Goal: Transaction & Acquisition: Purchase product/service

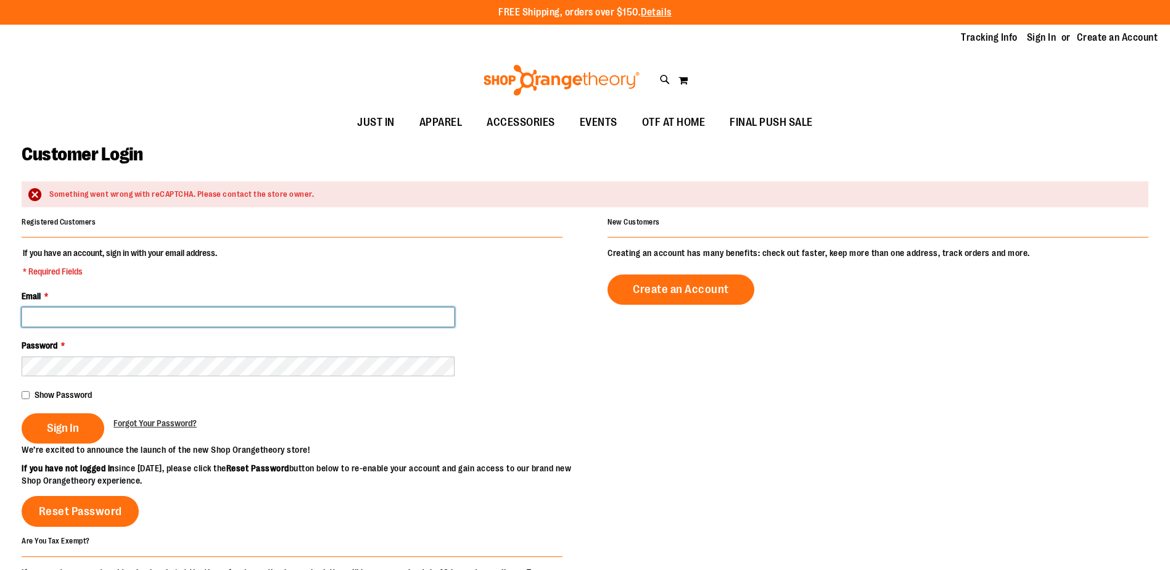
type input "**********"
click at [67, 424] on span "Sign In" at bounding box center [63, 428] width 32 height 14
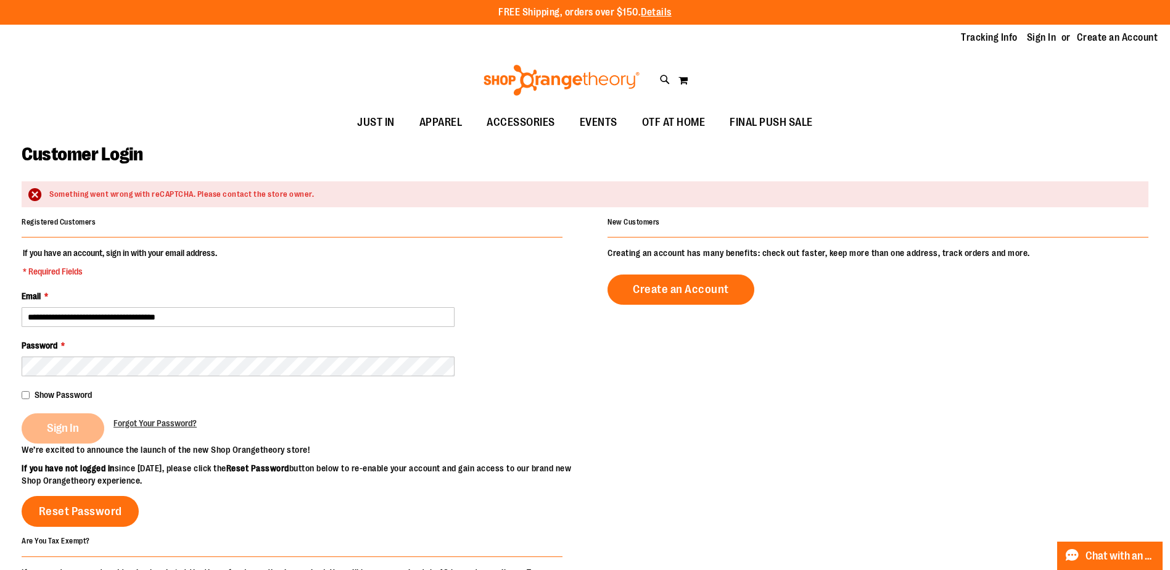
click at [67, 424] on div "Sign In" at bounding box center [68, 428] width 92 height 30
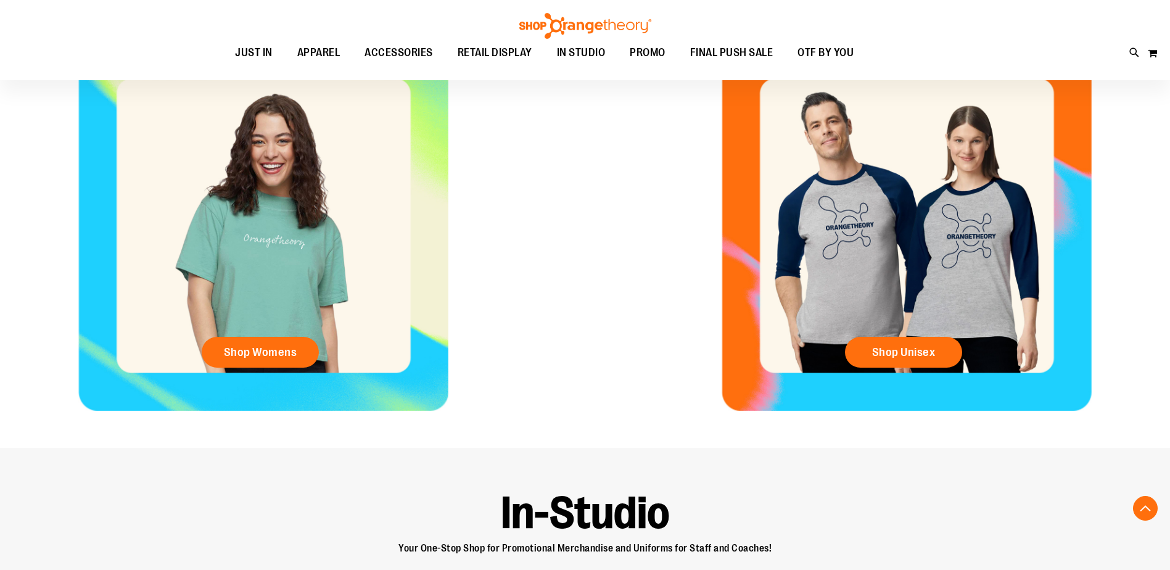
scroll to position [616, 0]
type input "**********"
click at [284, 352] on span "Shop Womens" at bounding box center [260, 352] width 73 height 14
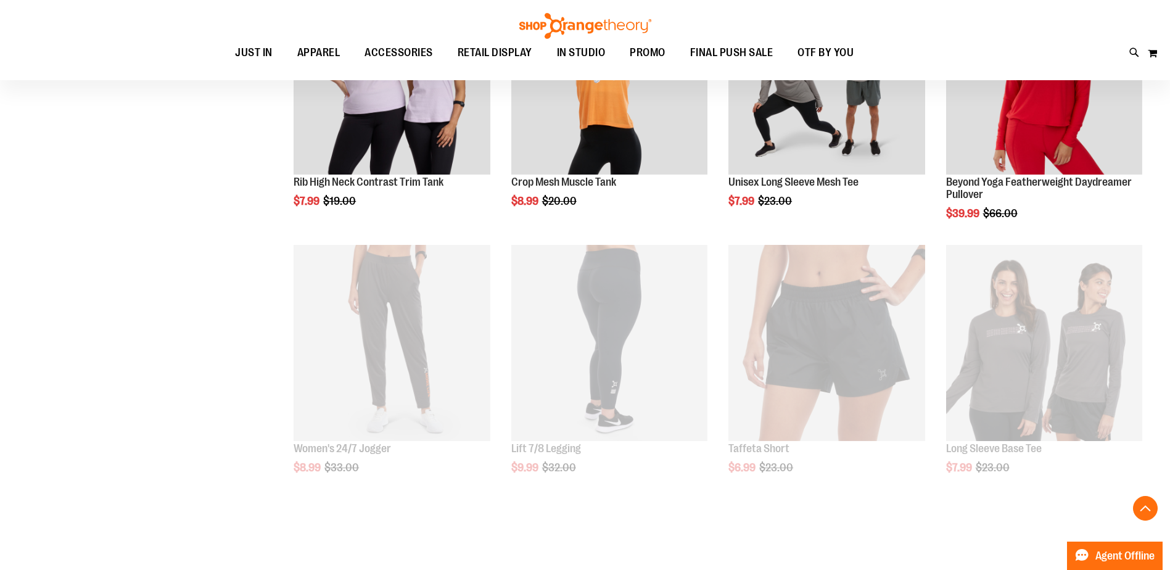
scroll to position [810, 0]
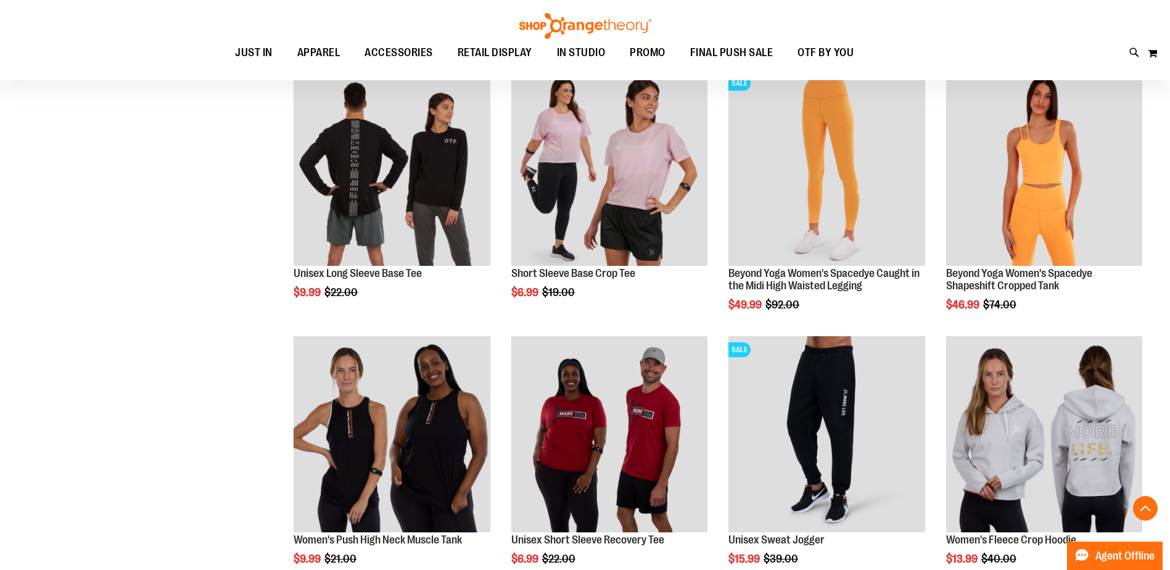
scroll to position [1118, 0]
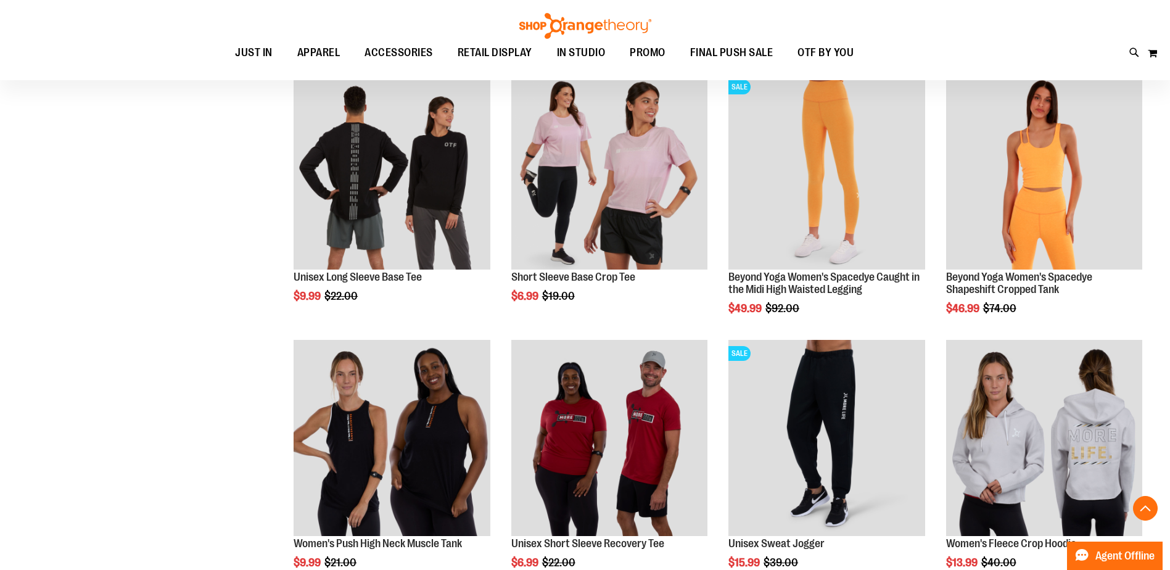
scroll to position [1118, 0]
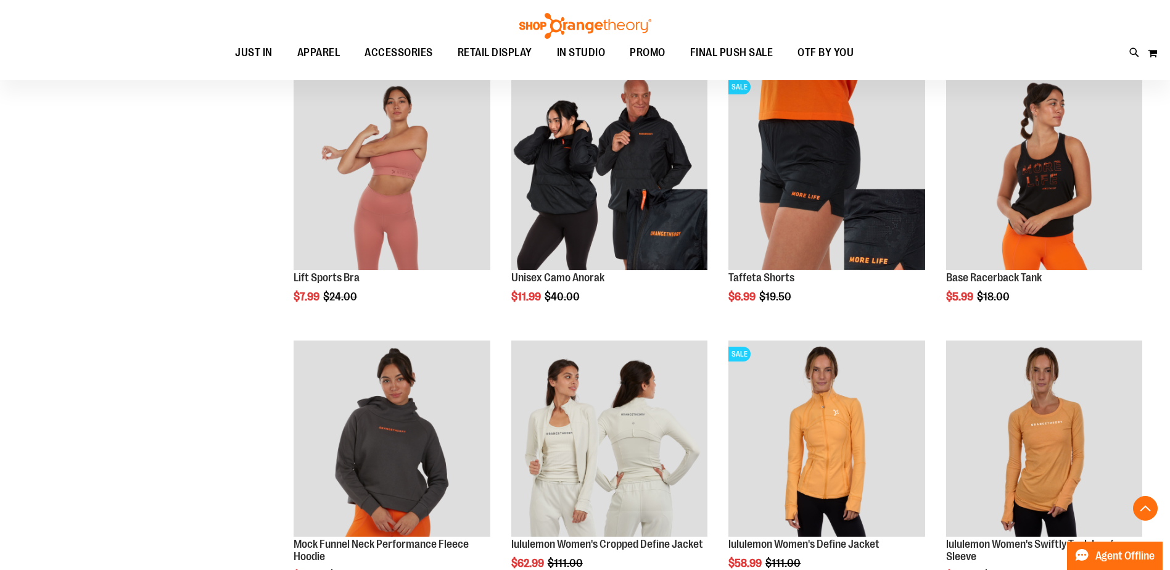
scroll to position [2418, 0]
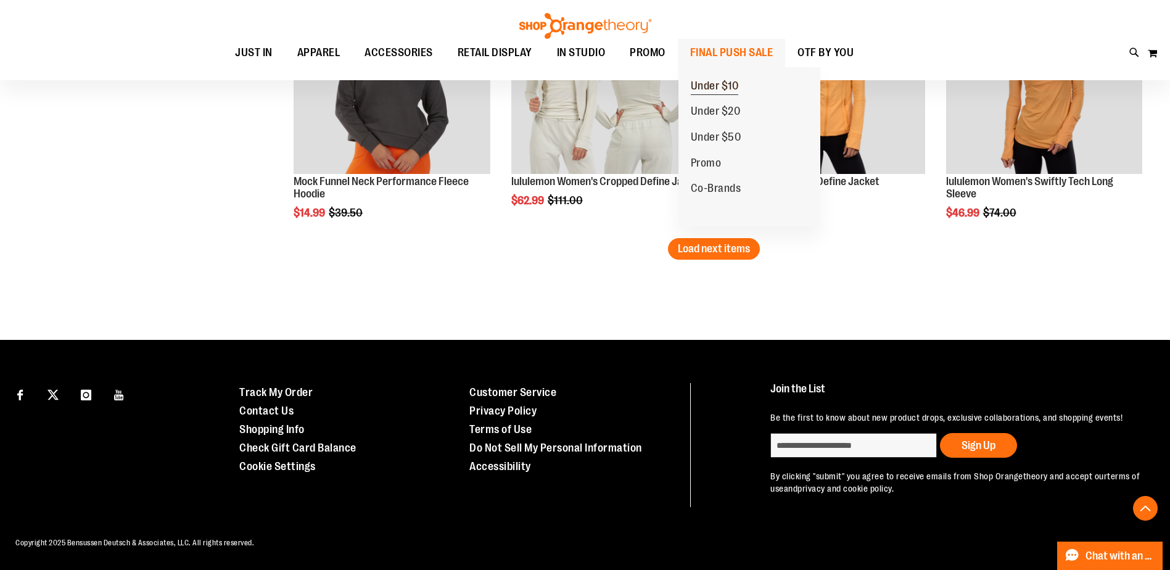
type input "**********"
click at [739, 84] on span "Under $10" at bounding box center [715, 87] width 48 height 15
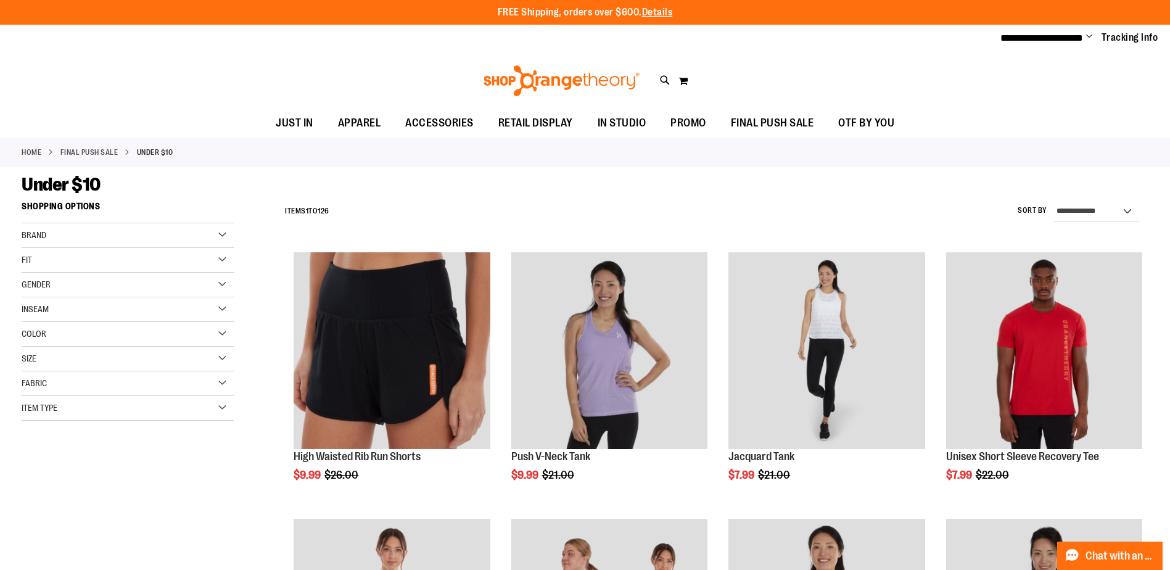
type input "**********"
click at [86, 252] on div "Fit" at bounding box center [128, 260] width 212 height 25
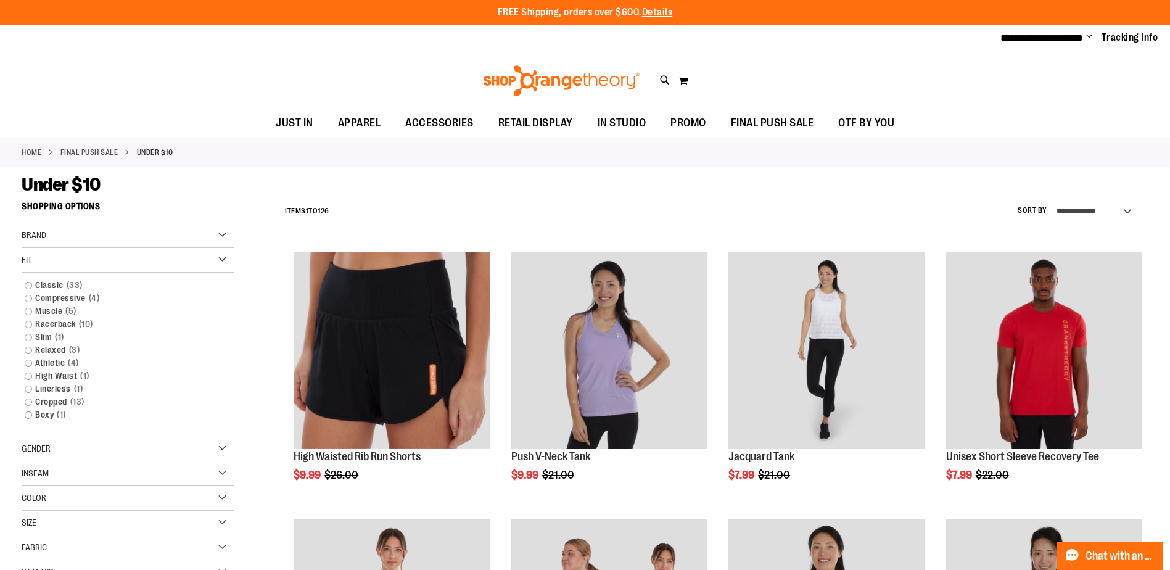
click at [70, 260] on div "Fit" at bounding box center [128, 260] width 212 height 25
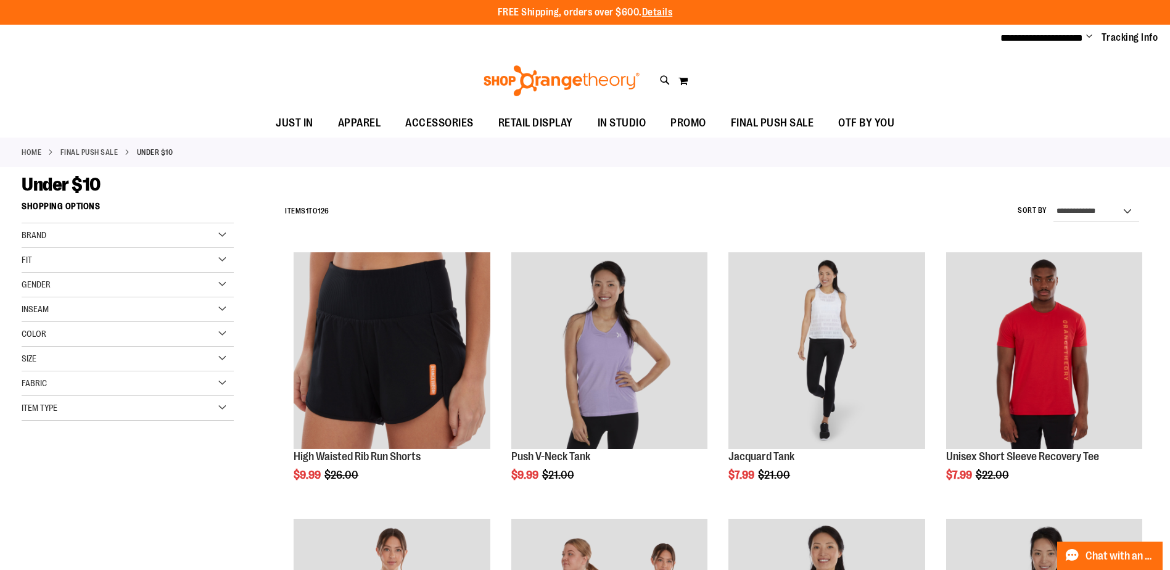
click at [62, 360] on div "Size" at bounding box center [128, 359] width 212 height 25
click at [81, 392] on div "M" at bounding box center [83, 390] width 19 height 19
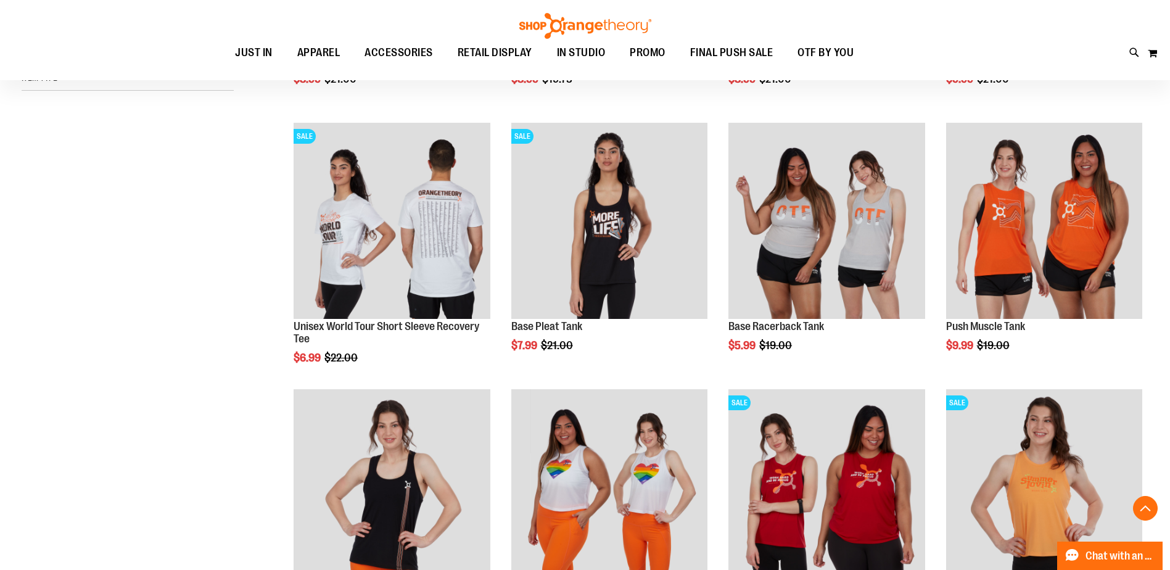
scroll to position [442, 0]
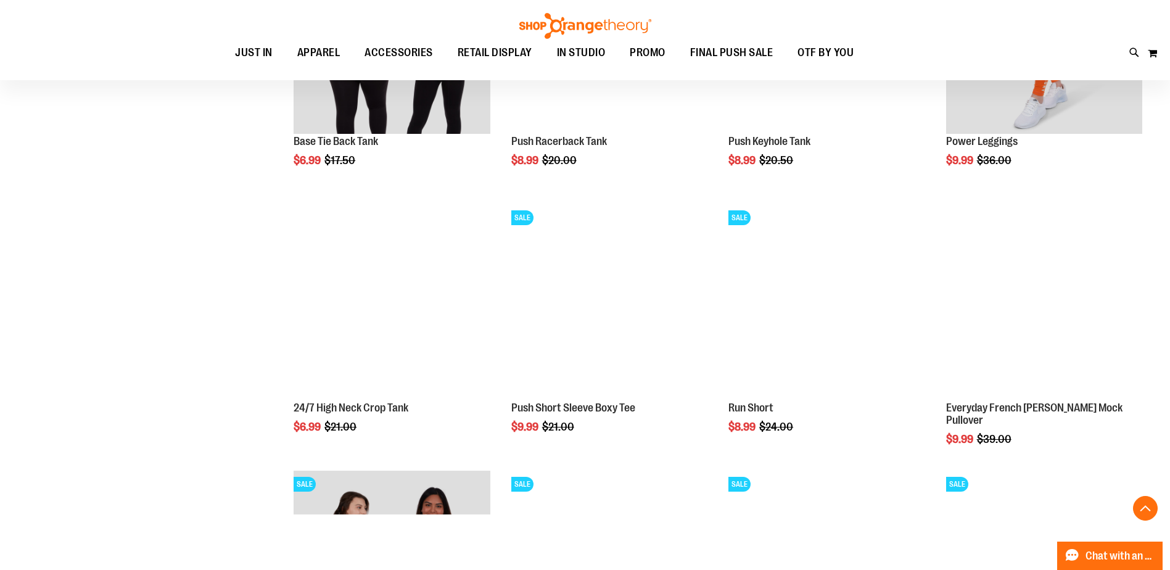
scroll to position [1182, 0]
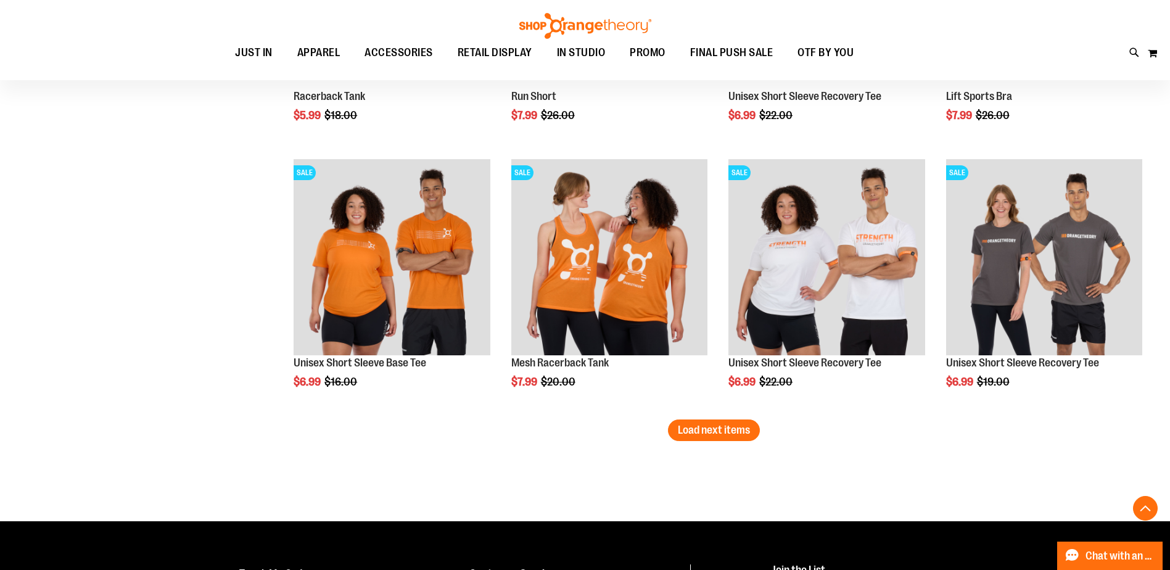
scroll to position [2230, 0]
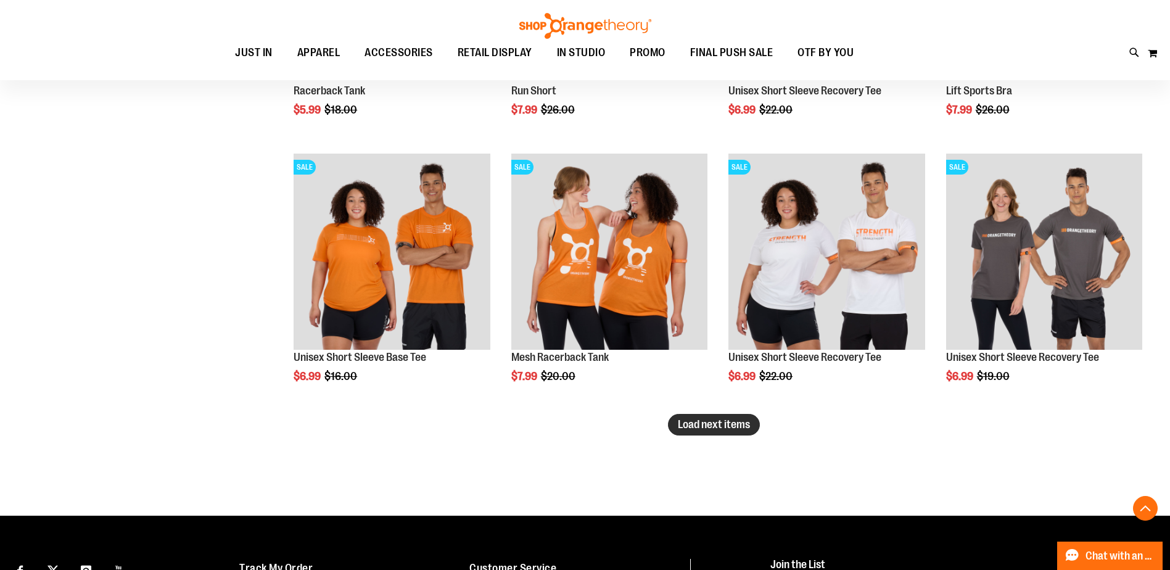
click at [701, 432] on button "Load next items" at bounding box center [714, 425] width 92 height 22
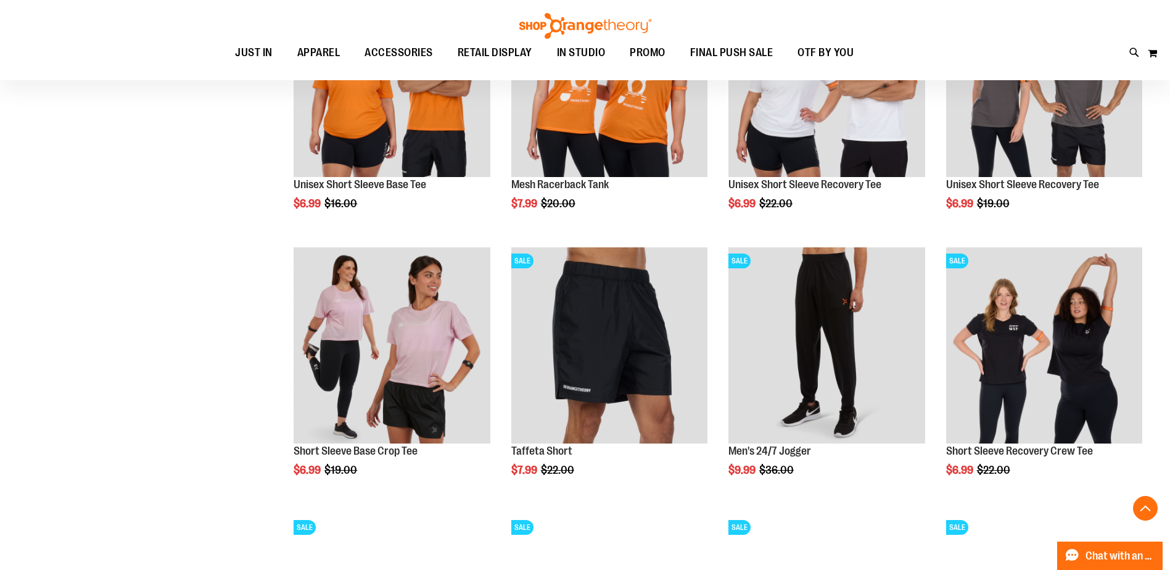
scroll to position [2415, 0]
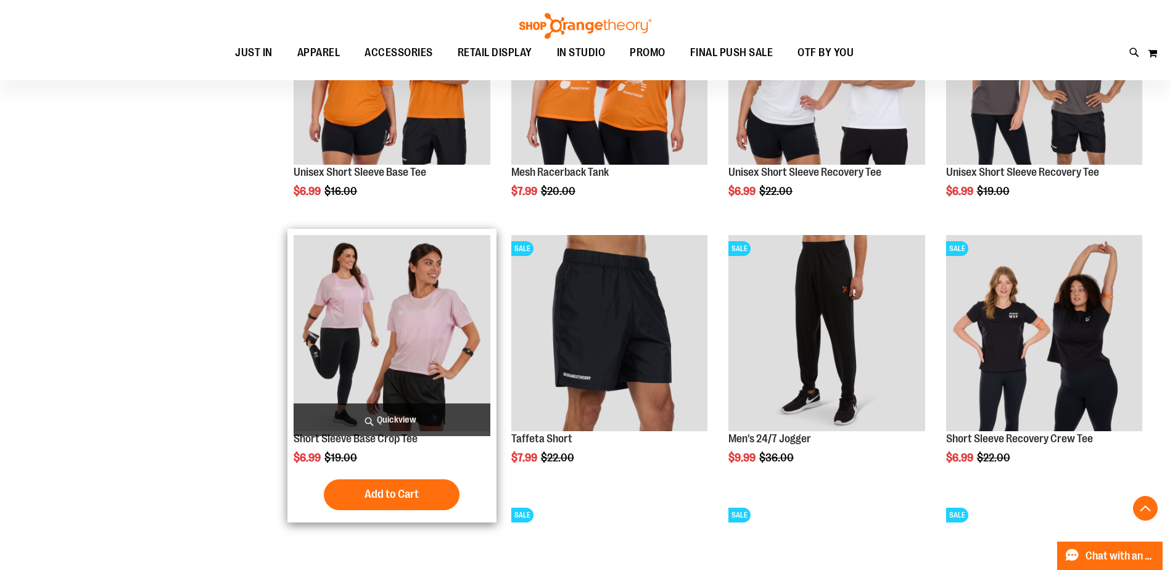
click at [369, 330] on img "product" at bounding box center [392, 333] width 196 height 196
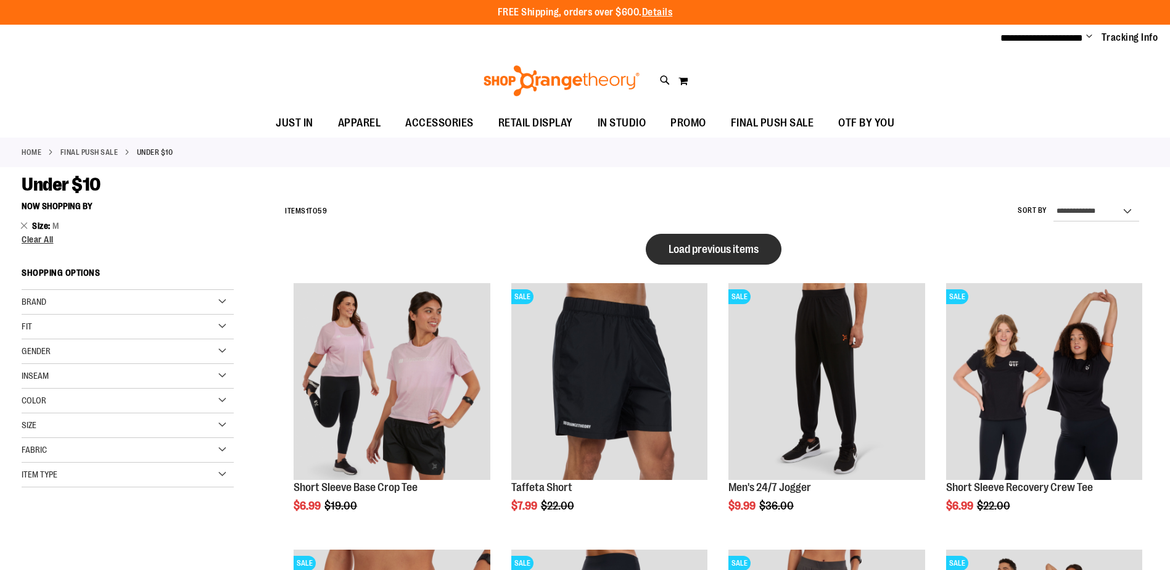
type input "**********"
click at [739, 252] on span "Load previous items" at bounding box center [714, 249] width 90 height 12
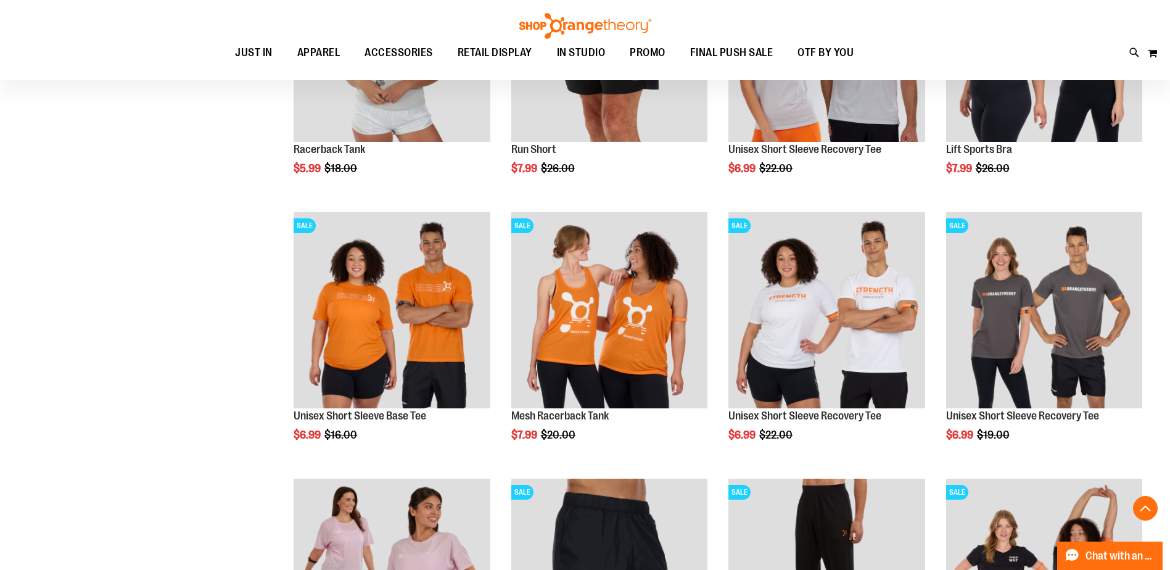
scroll to position [739, 0]
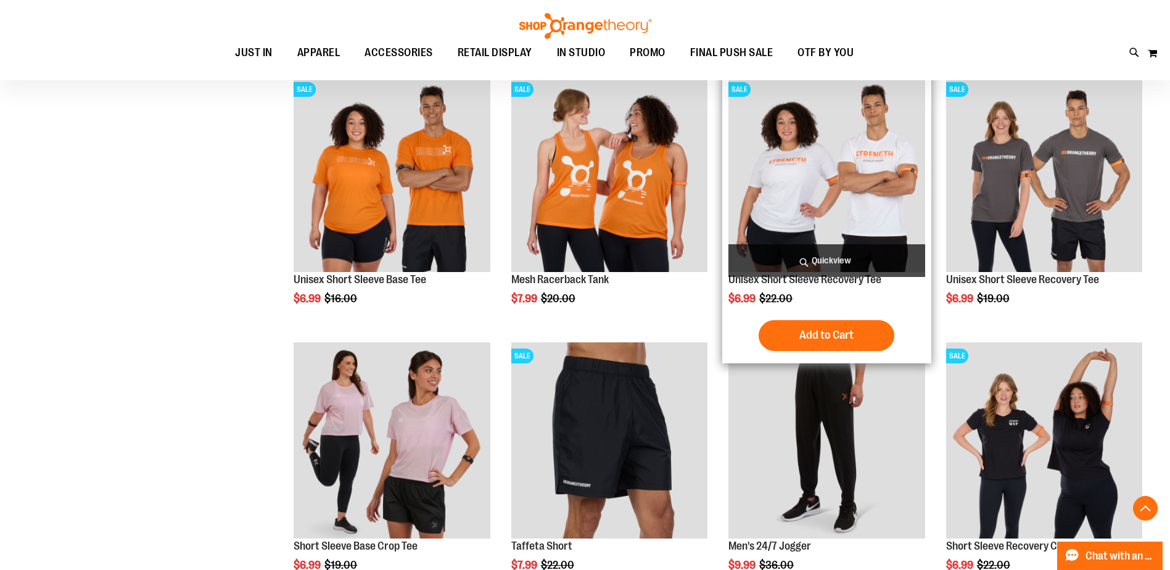
click at [796, 222] on img "product" at bounding box center [826, 174] width 196 height 196
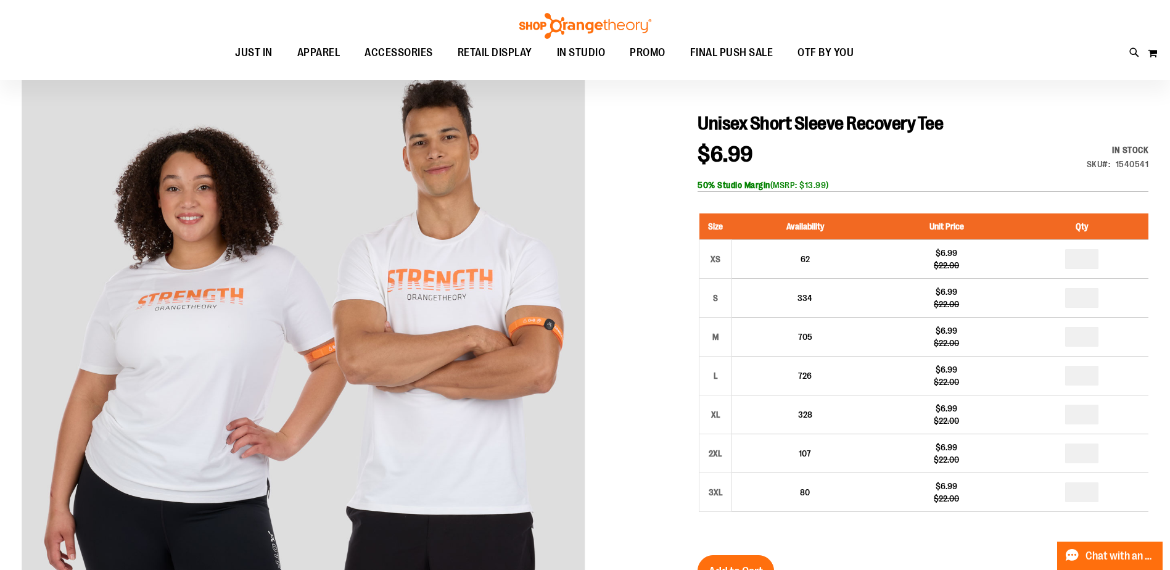
scroll to position [184, 0]
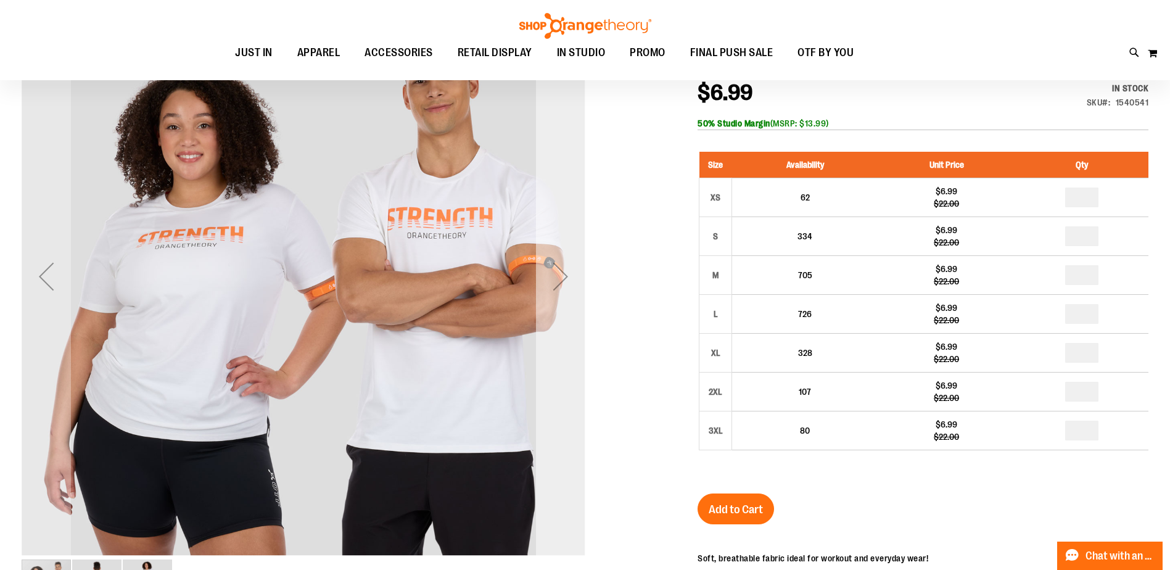
type input "**********"
click at [561, 286] on div "Next" at bounding box center [560, 276] width 49 height 49
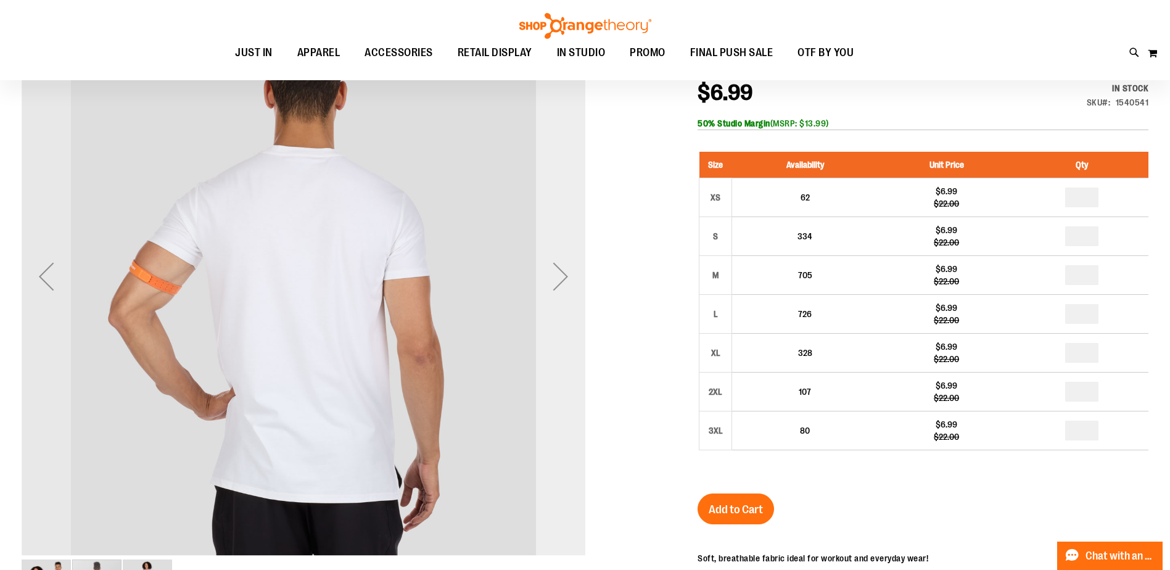
click at [561, 286] on div "Next" at bounding box center [560, 276] width 49 height 49
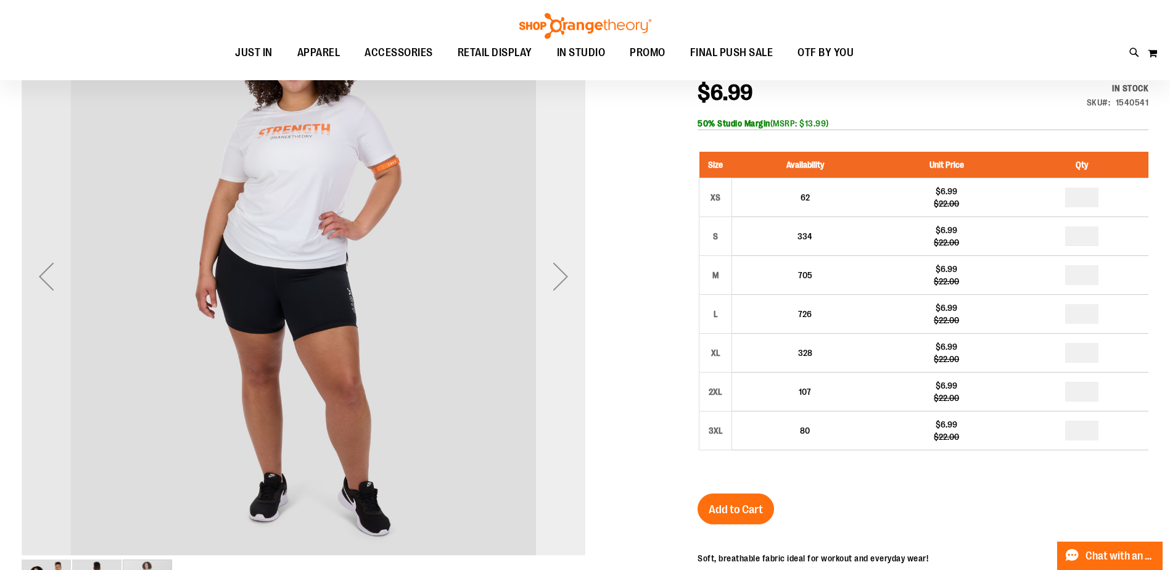
click at [561, 286] on div "Next" at bounding box center [560, 276] width 49 height 49
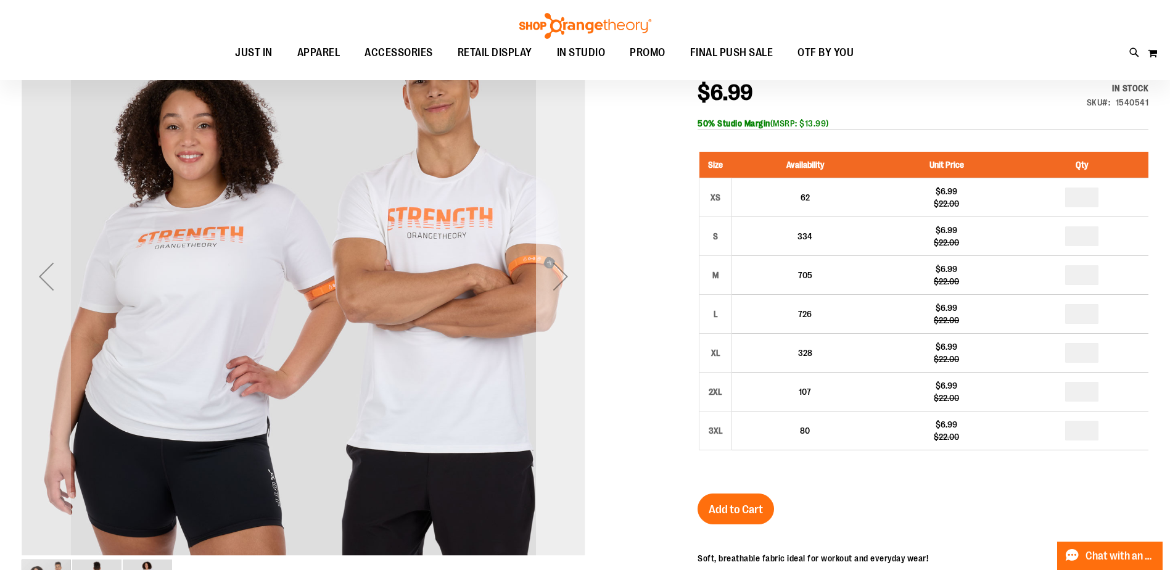
click at [561, 286] on div "Next" at bounding box center [560, 276] width 49 height 49
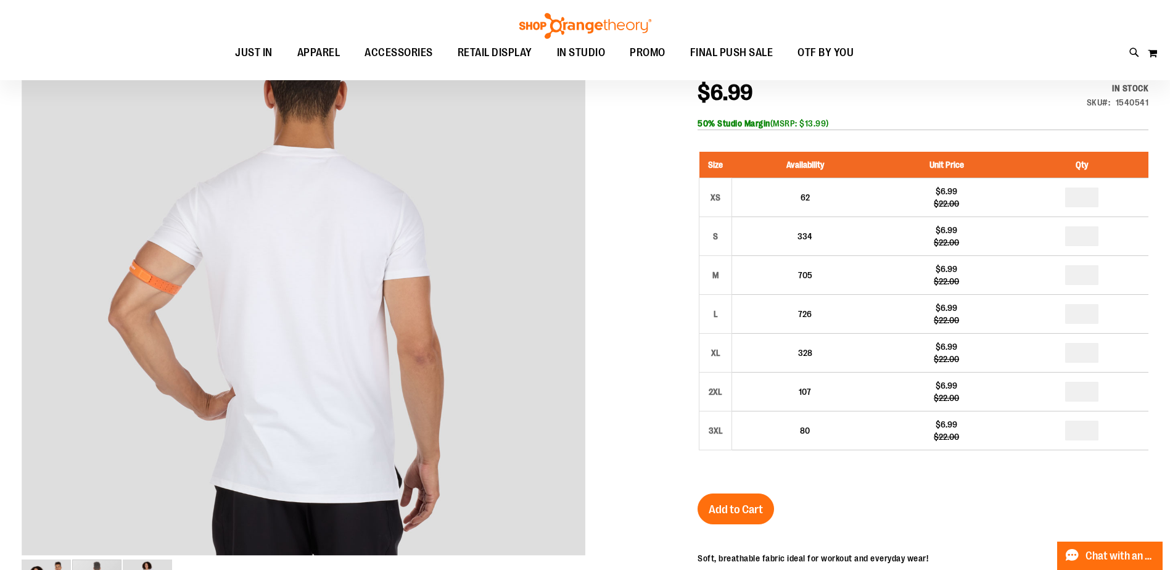
scroll to position [0, 0]
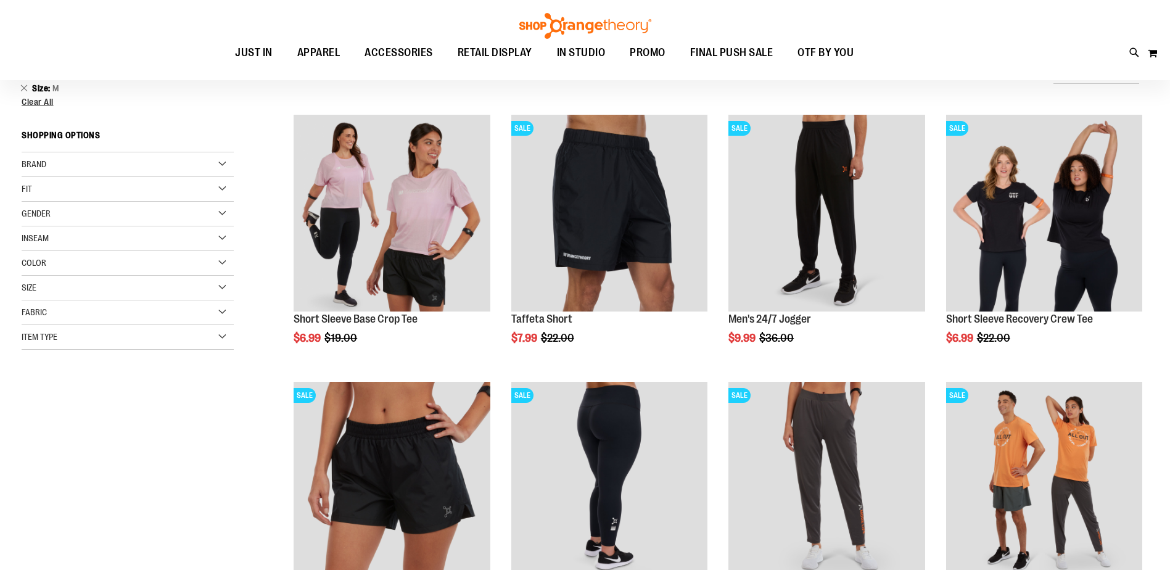
scroll to position [54, 0]
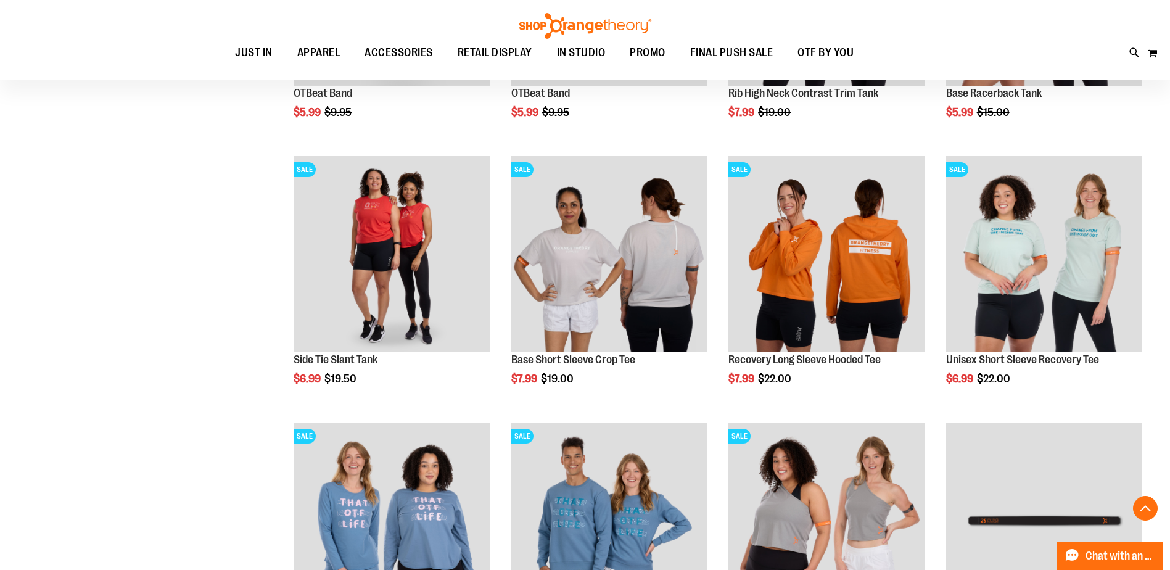
scroll to position [801, 0]
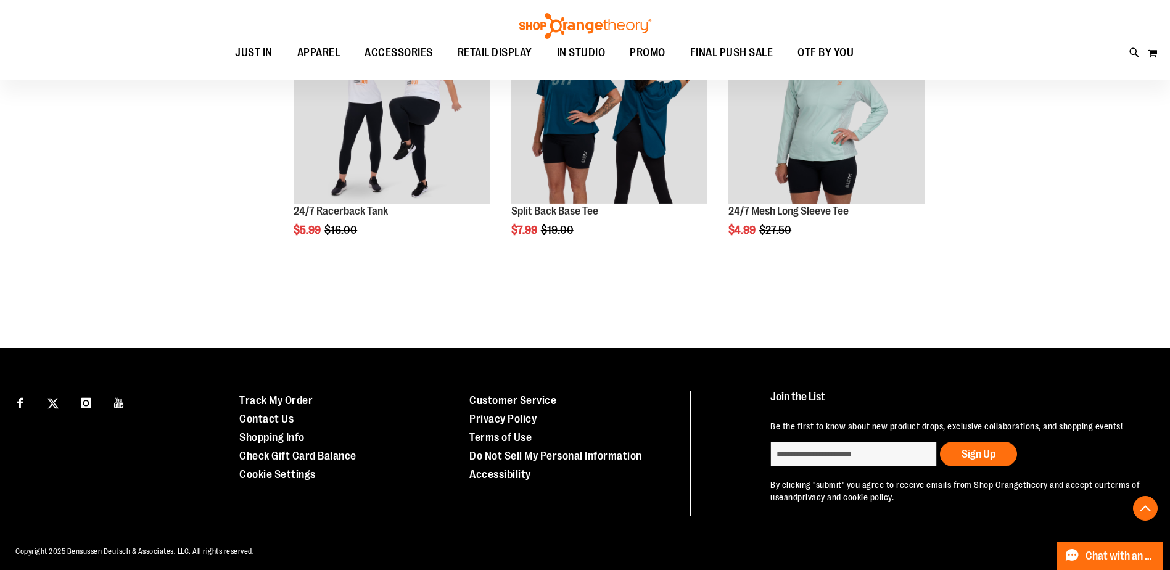
scroll to position [1491, 0]
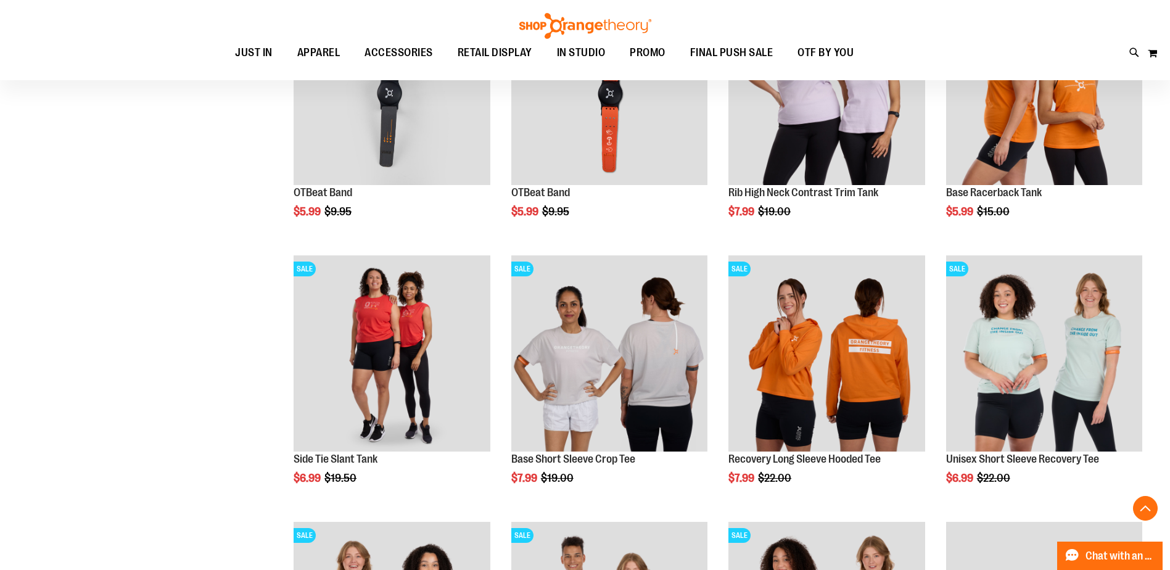
scroll to position [690, 0]
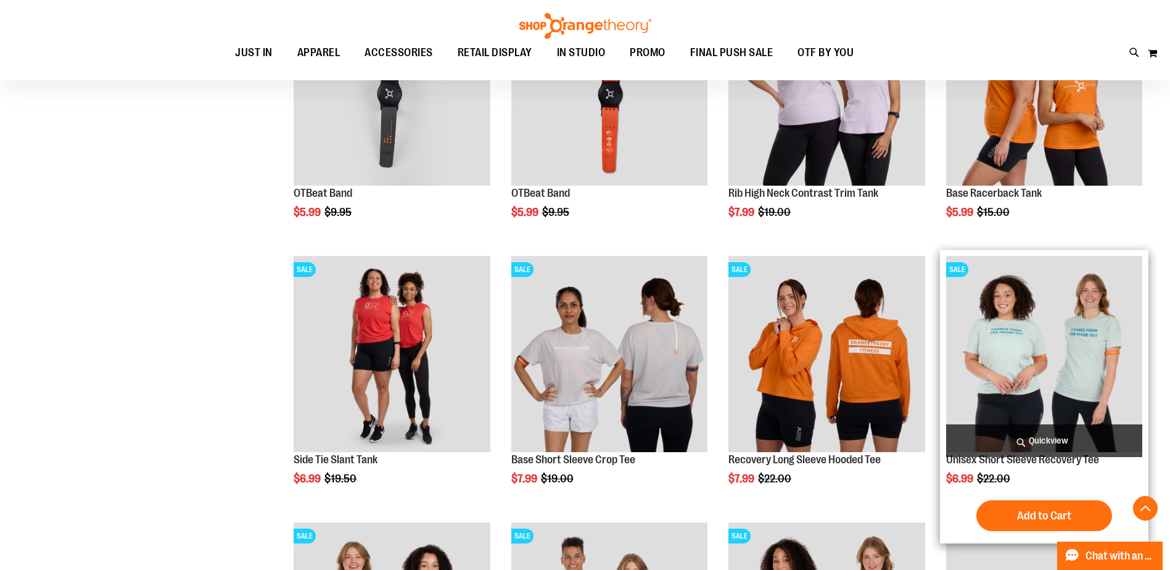
type input "**********"
click at [1018, 289] on img "product" at bounding box center [1044, 354] width 196 height 196
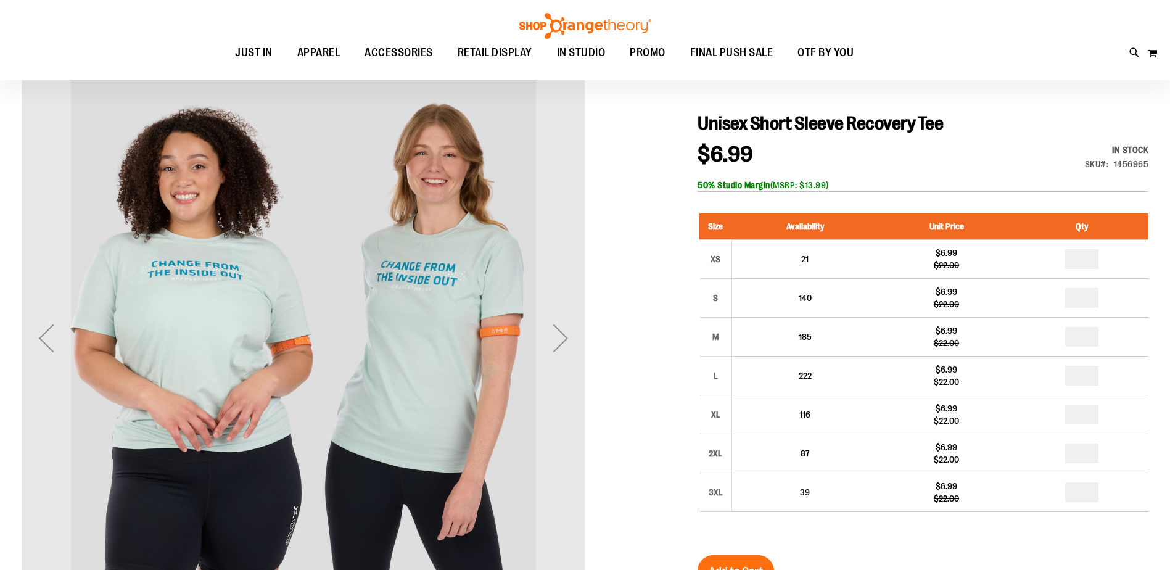
scroll to position [123, 0]
type input "**********"
click at [575, 340] on div "Next" at bounding box center [560, 337] width 49 height 49
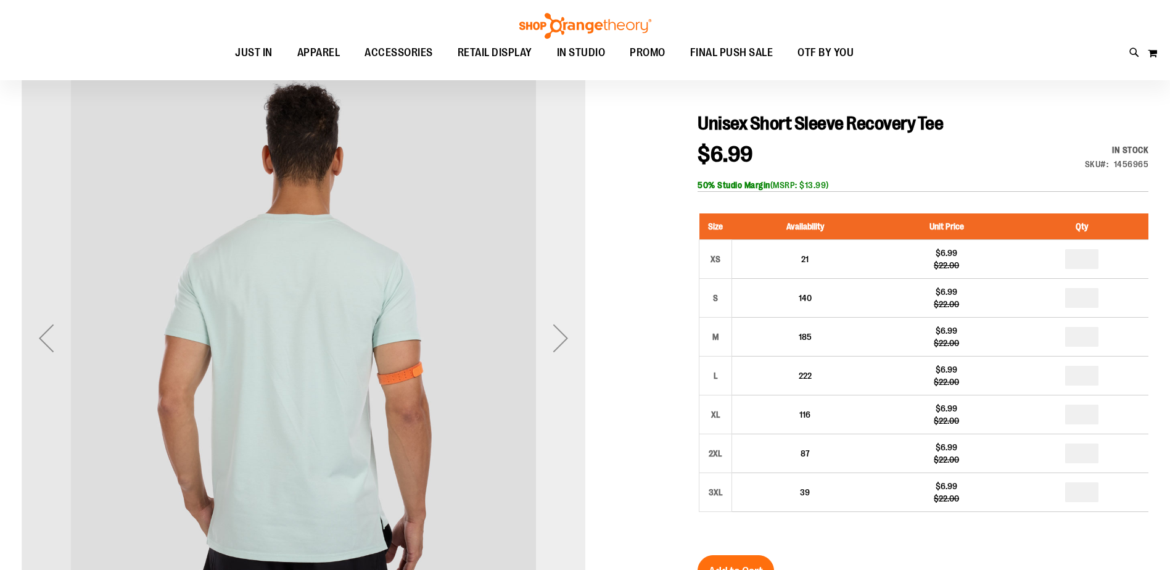
click at [575, 340] on div "Next" at bounding box center [560, 337] width 49 height 49
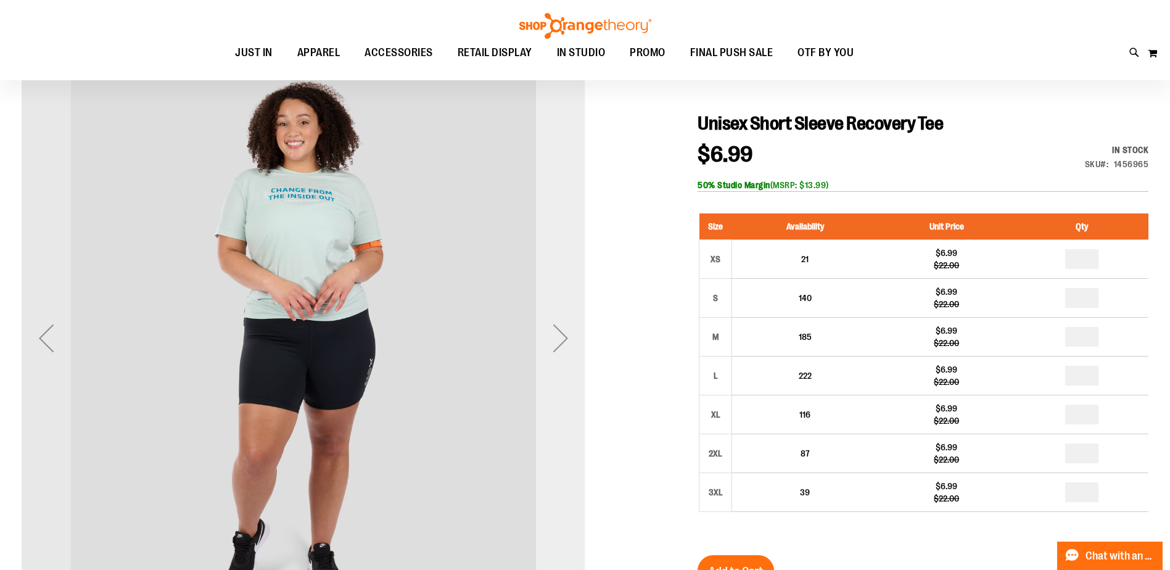
click at [575, 340] on div "Next" at bounding box center [560, 337] width 49 height 49
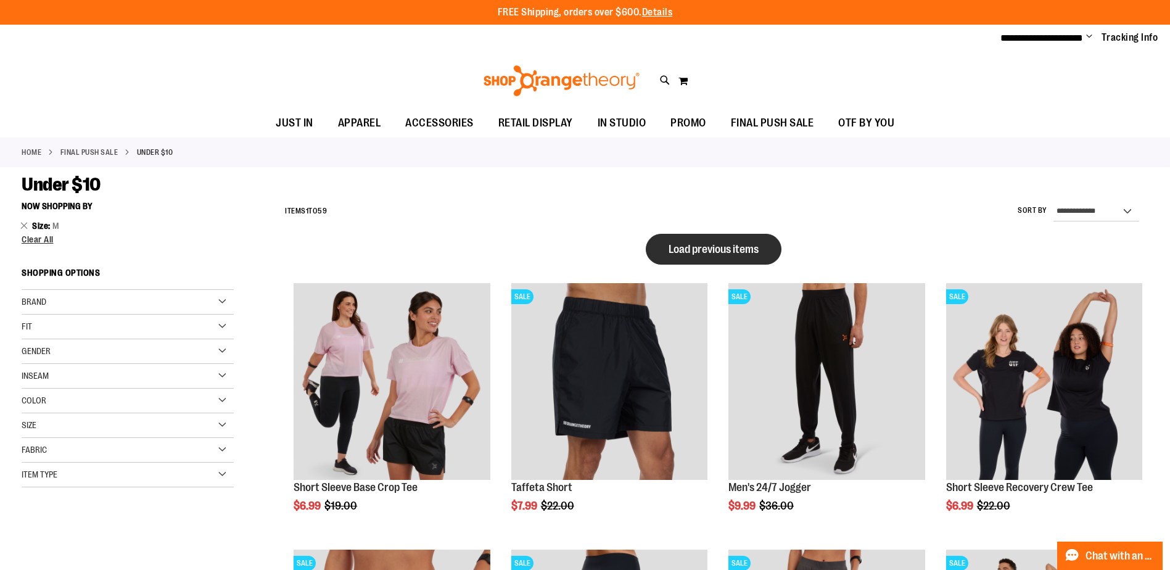
type input "**********"
click at [753, 260] on button "Load previous items" at bounding box center [714, 249] width 136 height 31
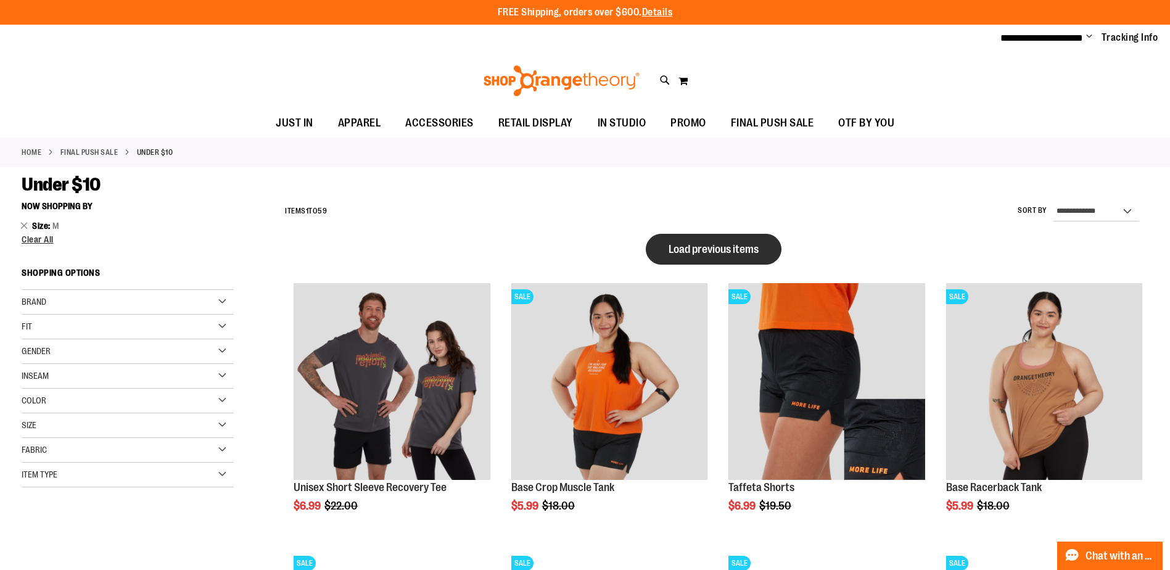
click at [755, 258] on button "Load previous items" at bounding box center [714, 249] width 136 height 31
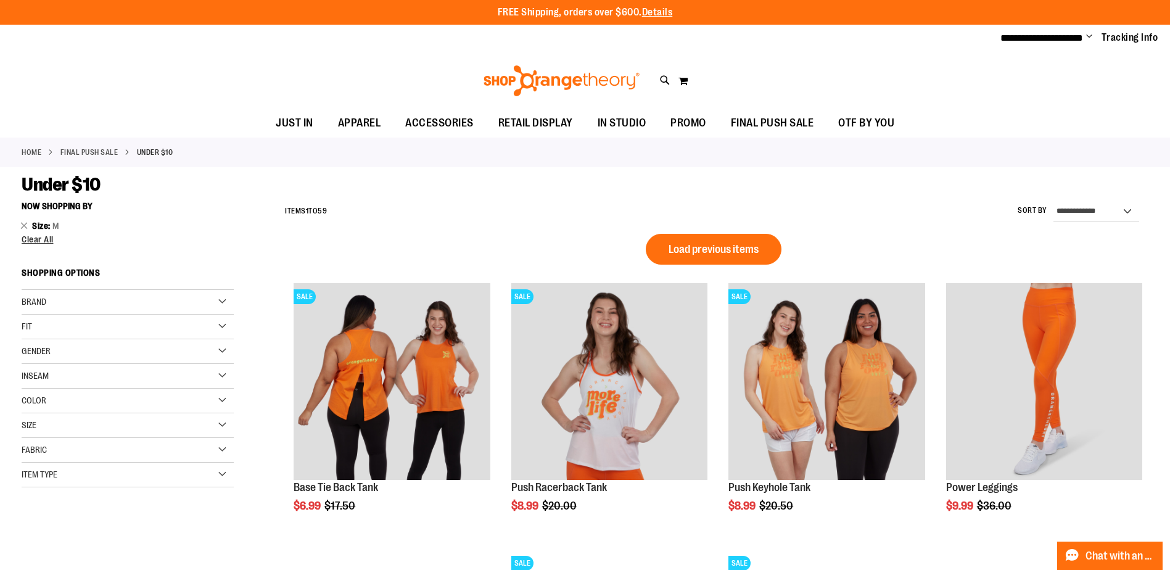
click at [198, 355] on div "Gender" at bounding box center [128, 351] width 212 height 25
click at [44, 402] on link "Unisex 9 items" at bounding box center [121, 402] width 204 height 13
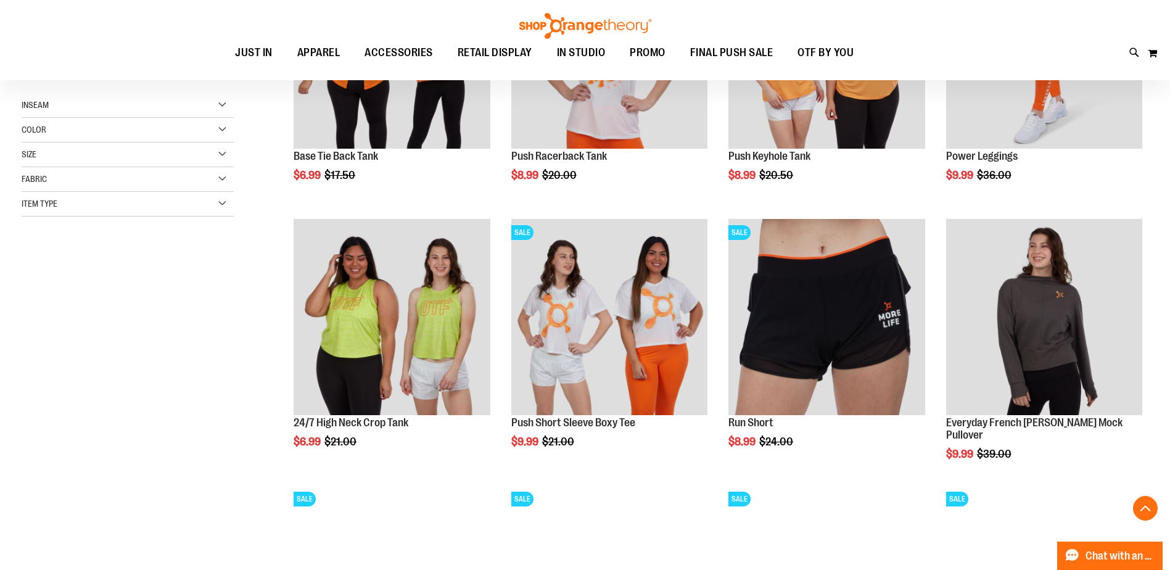
scroll to position [195, 0]
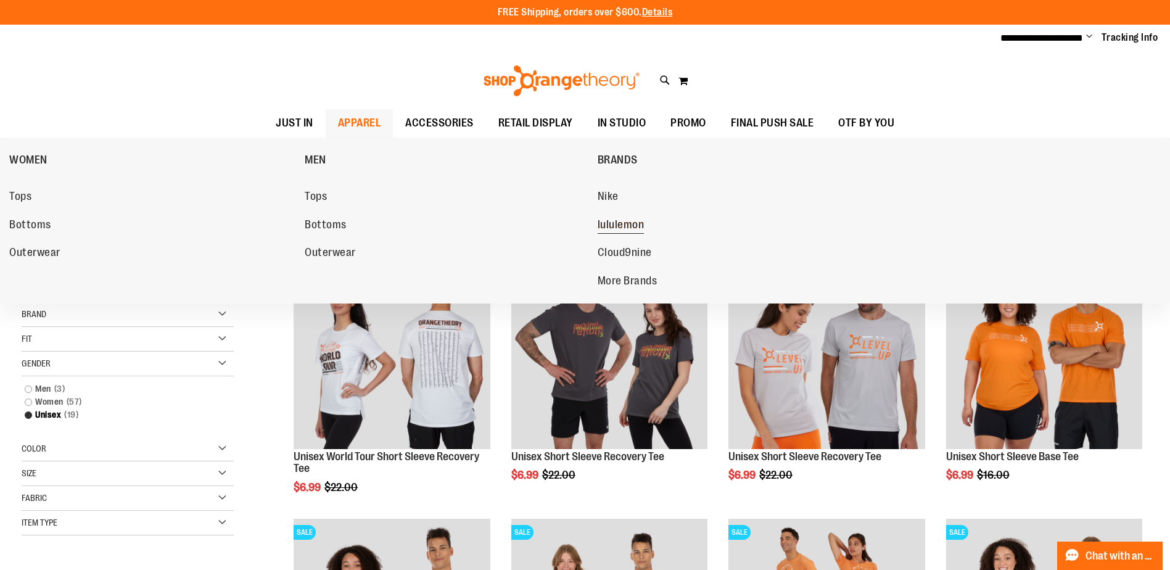
click at [636, 228] on span "lululemon" at bounding box center [621, 225] width 47 height 15
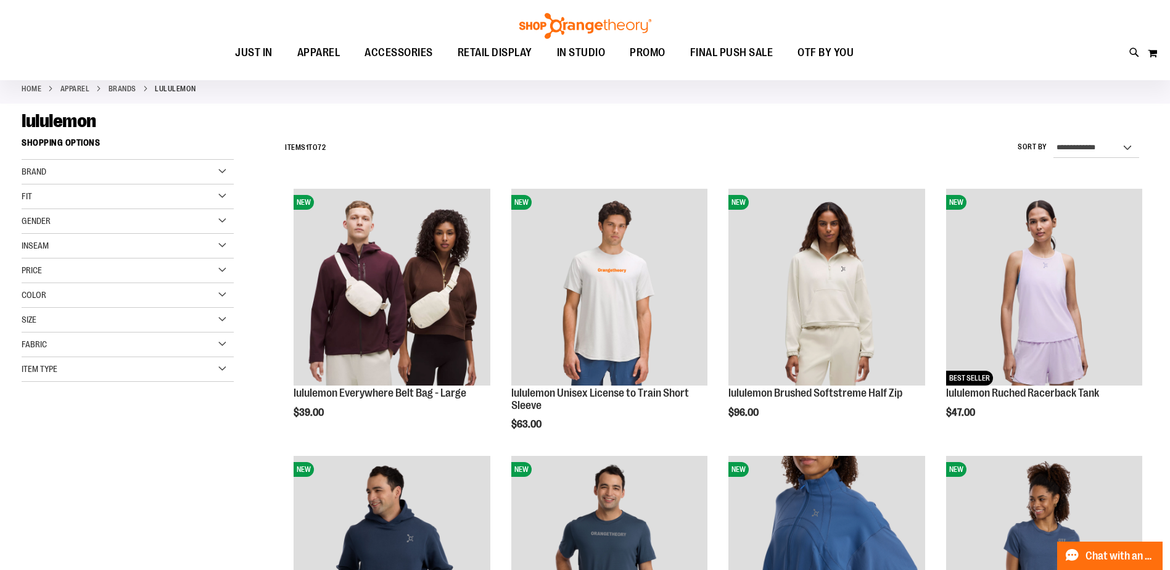
scroll to position [61, 0]
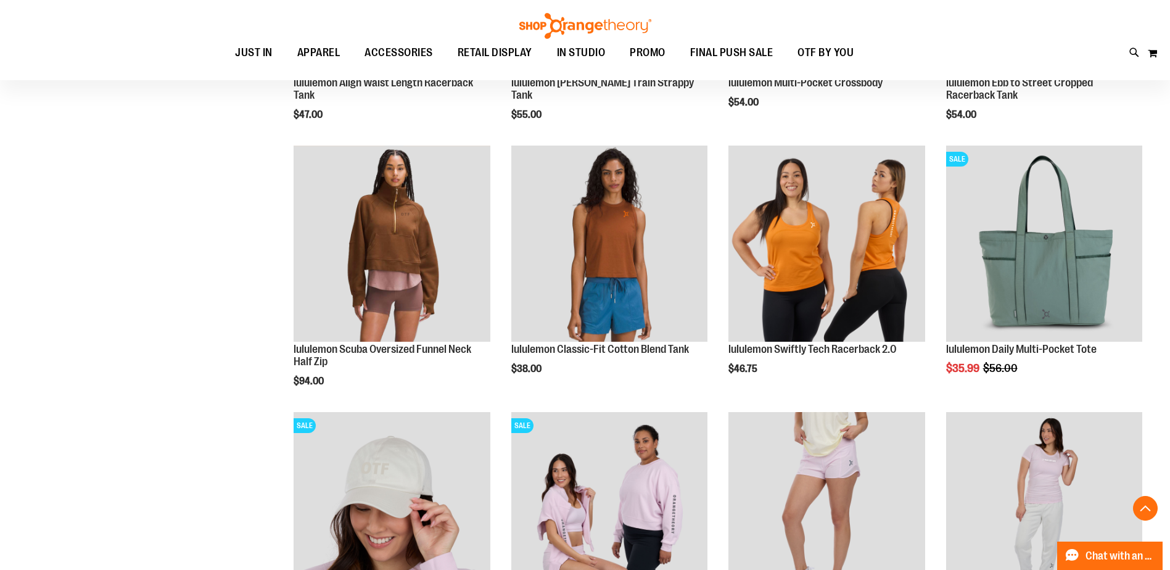
scroll to position [924, 0]
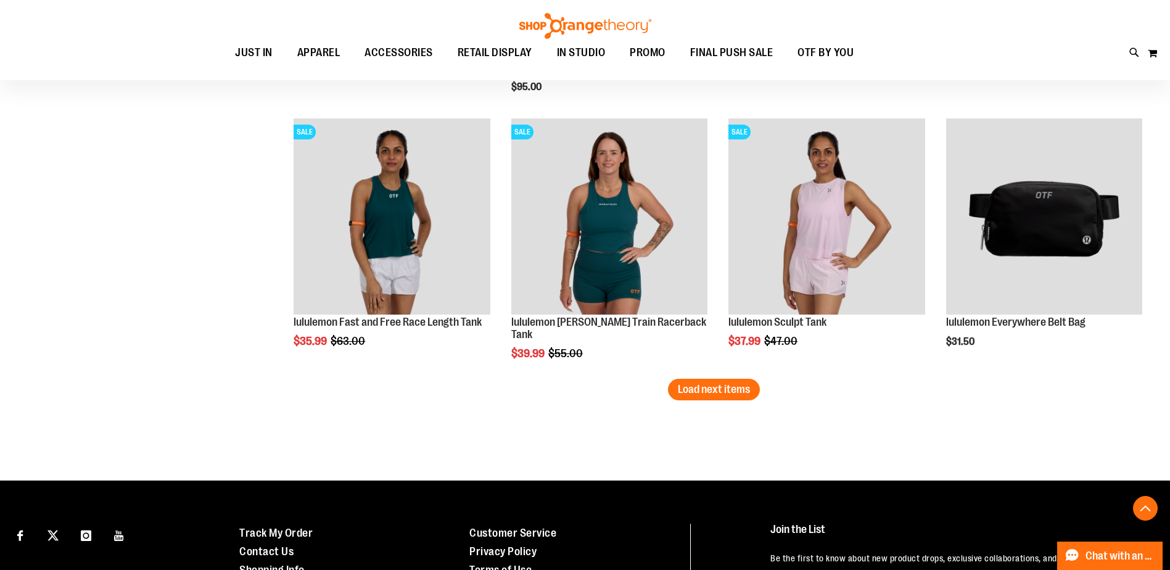
scroll to position [2281, 0]
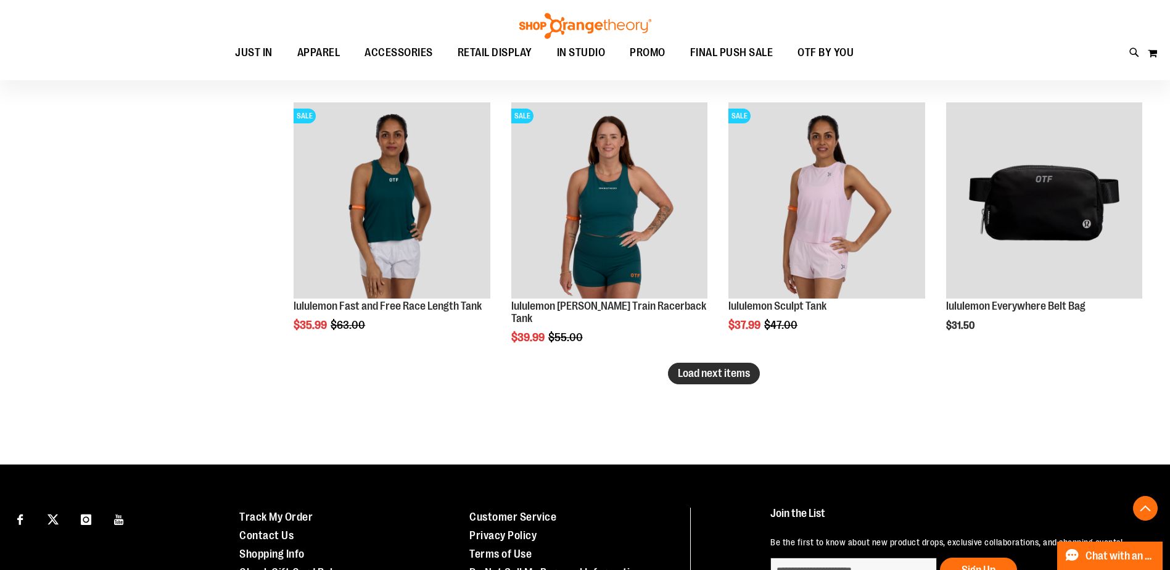
type input "**********"
click at [702, 376] on span "Load next items" at bounding box center [714, 373] width 72 height 12
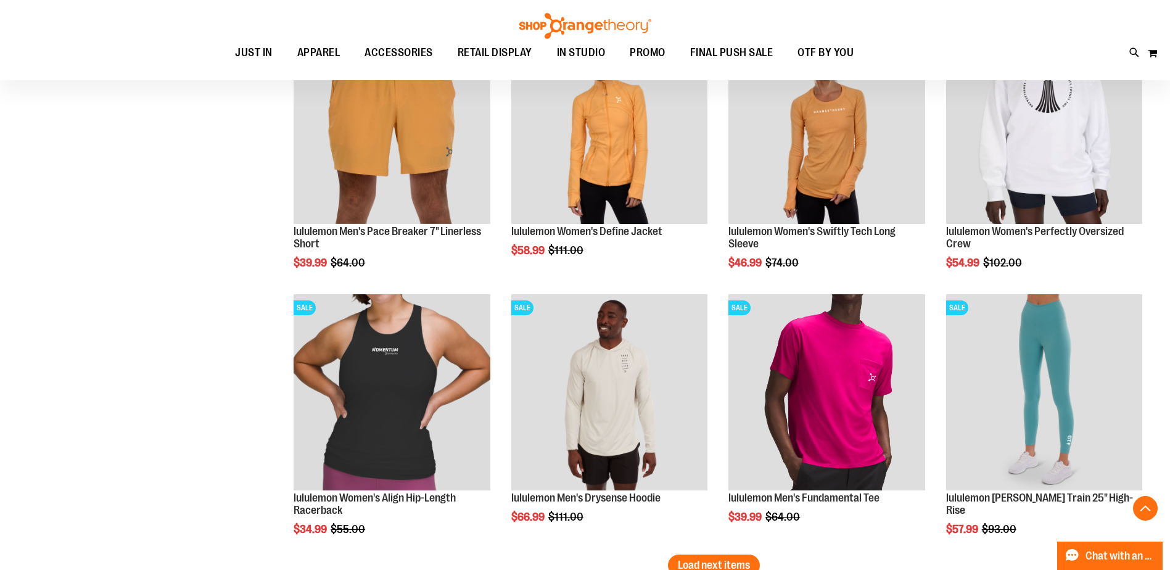
scroll to position [3021, 0]
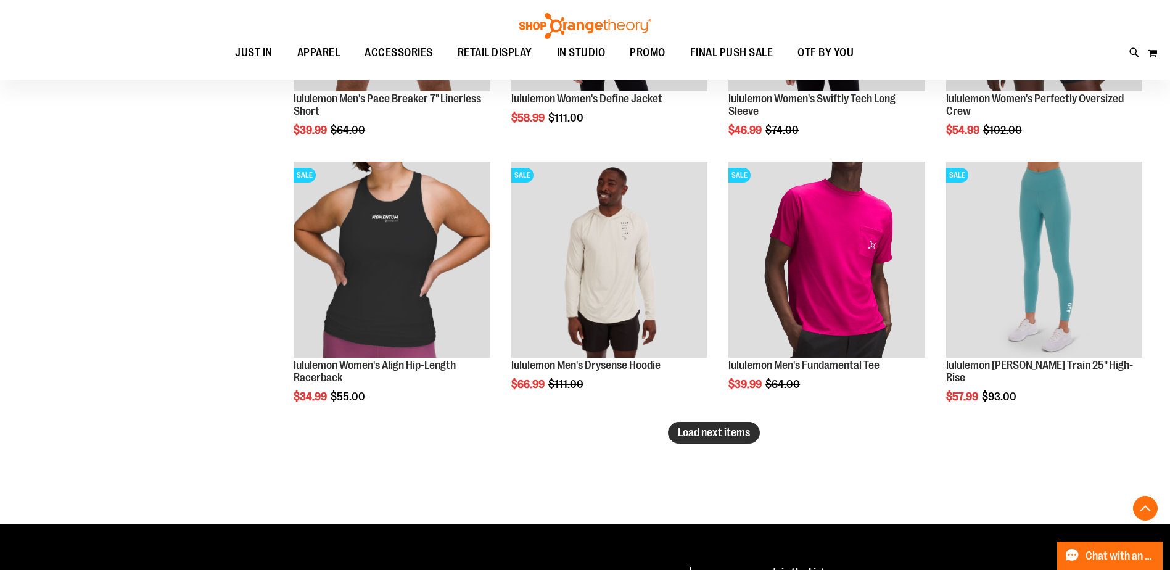
click at [685, 423] on button "Load next items" at bounding box center [714, 433] width 92 height 22
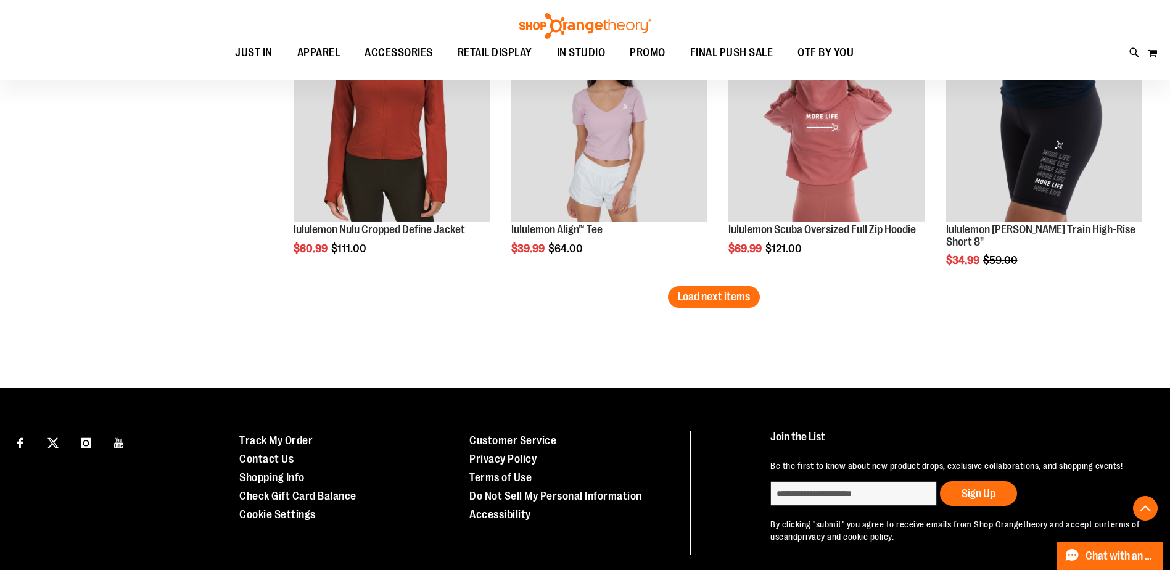
scroll to position [4017, 0]
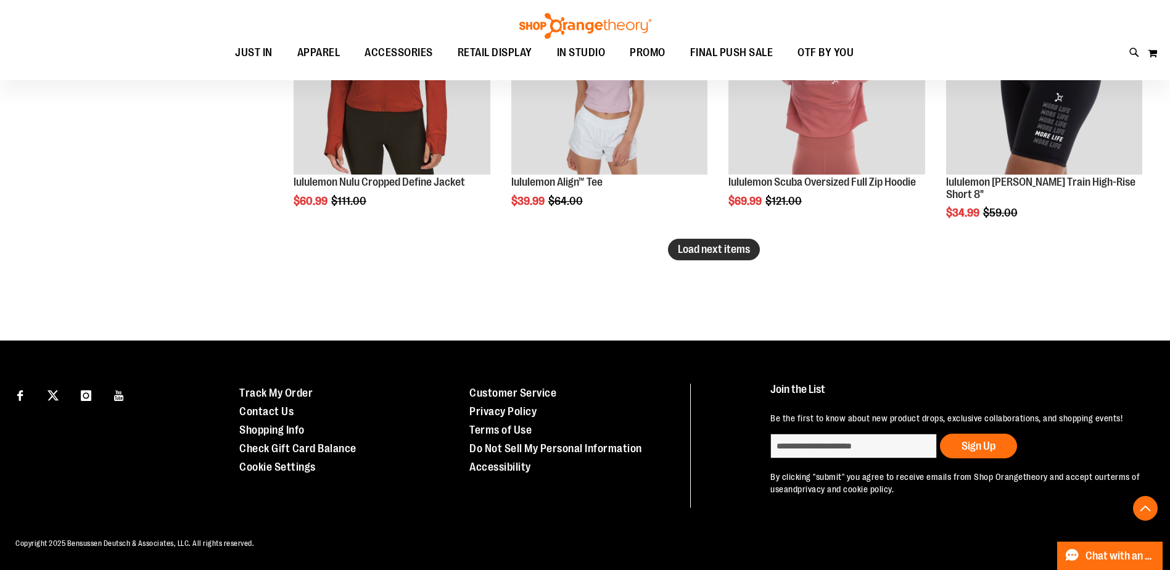
click at [713, 243] on span "Load next items" at bounding box center [714, 249] width 72 height 12
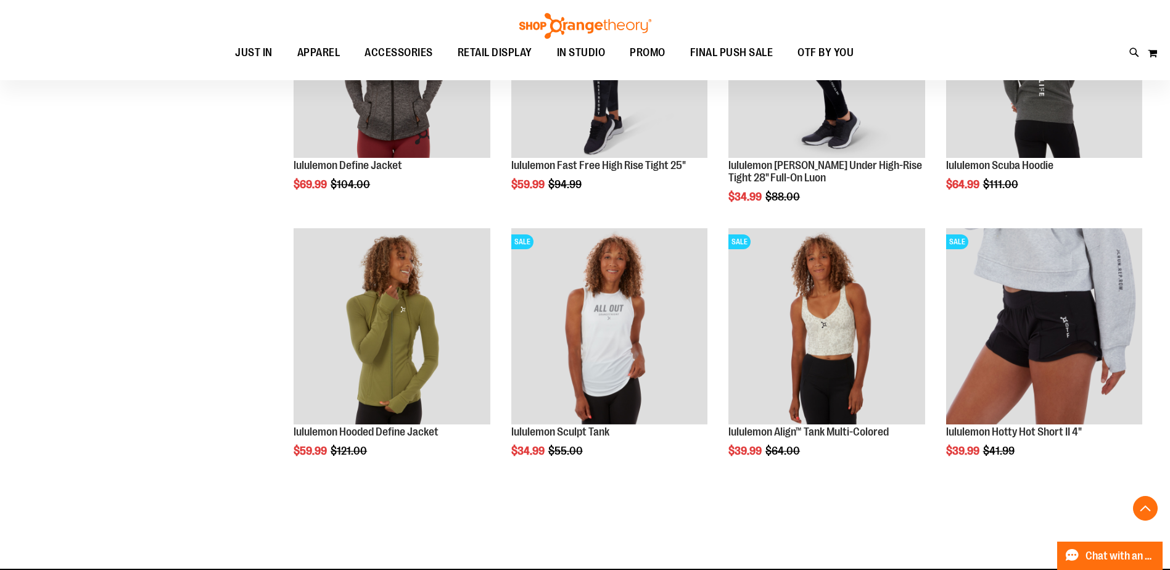
scroll to position [4633, 0]
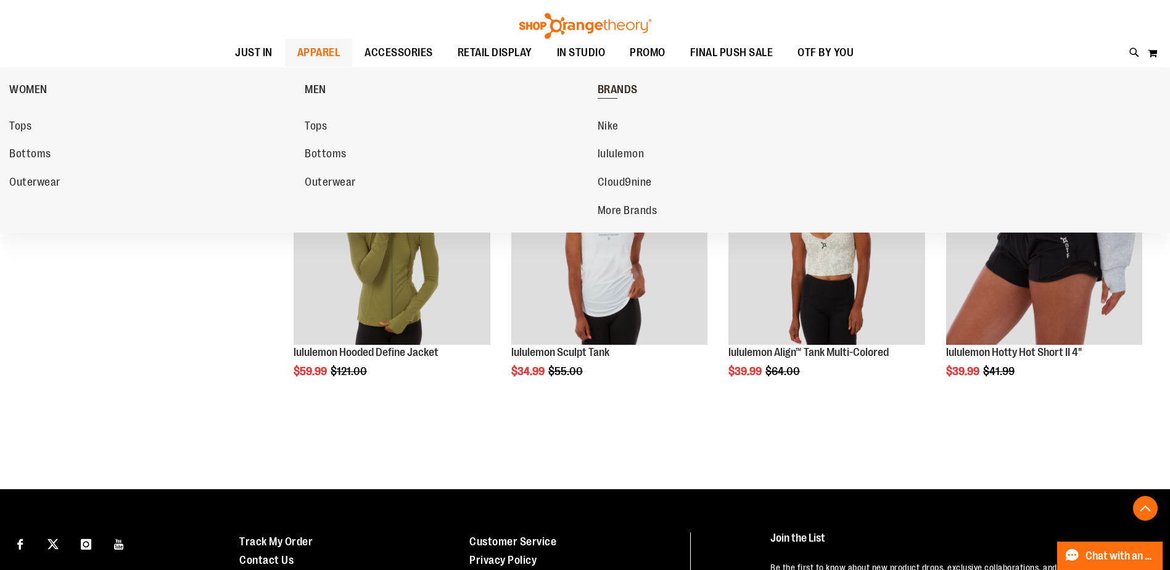
click at [624, 82] on link "BRANDS" at bounding box center [742, 89] width 289 height 32
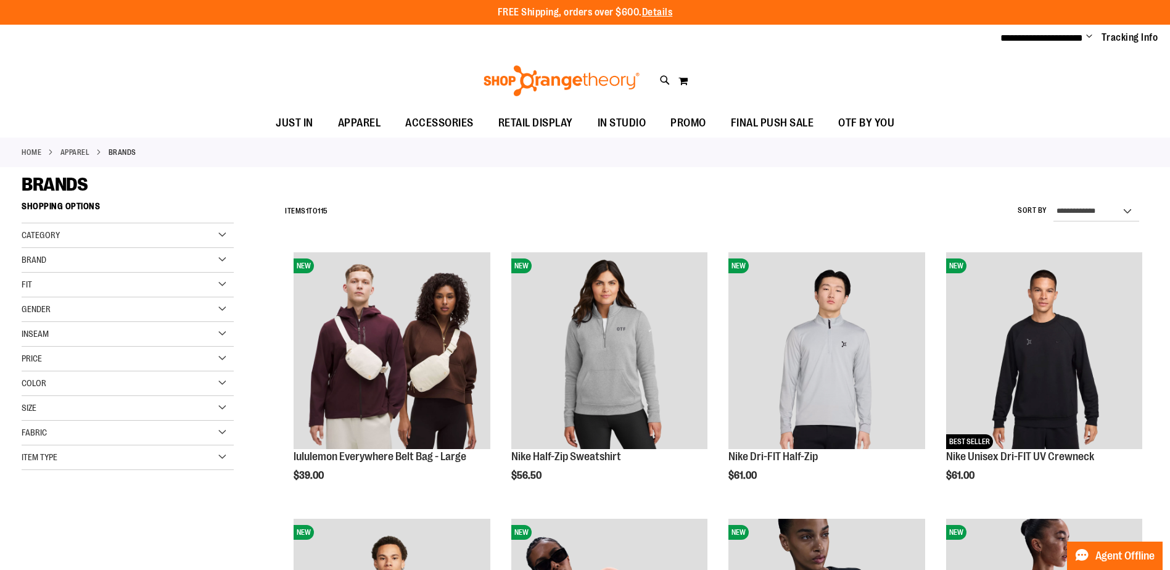
type input "**********"
click at [127, 258] on div "Brand" at bounding box center [128, 260] width 212 height 25
click at [51, 334] on link "Beyond Yoga" at bounding box center [121, 337] width 204 height 13
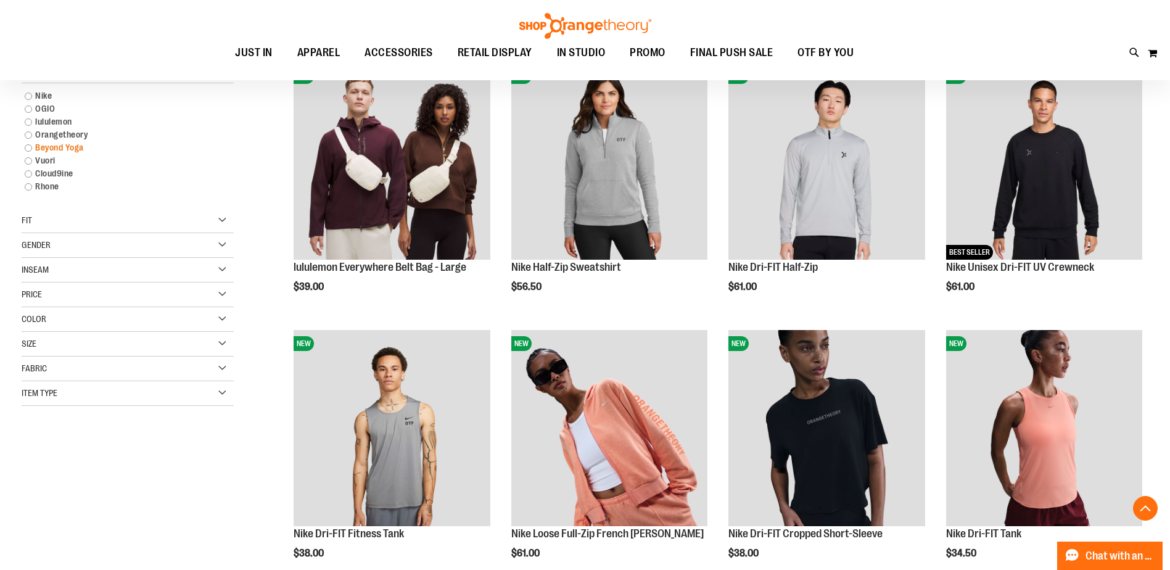
scroll to position [195, 0]
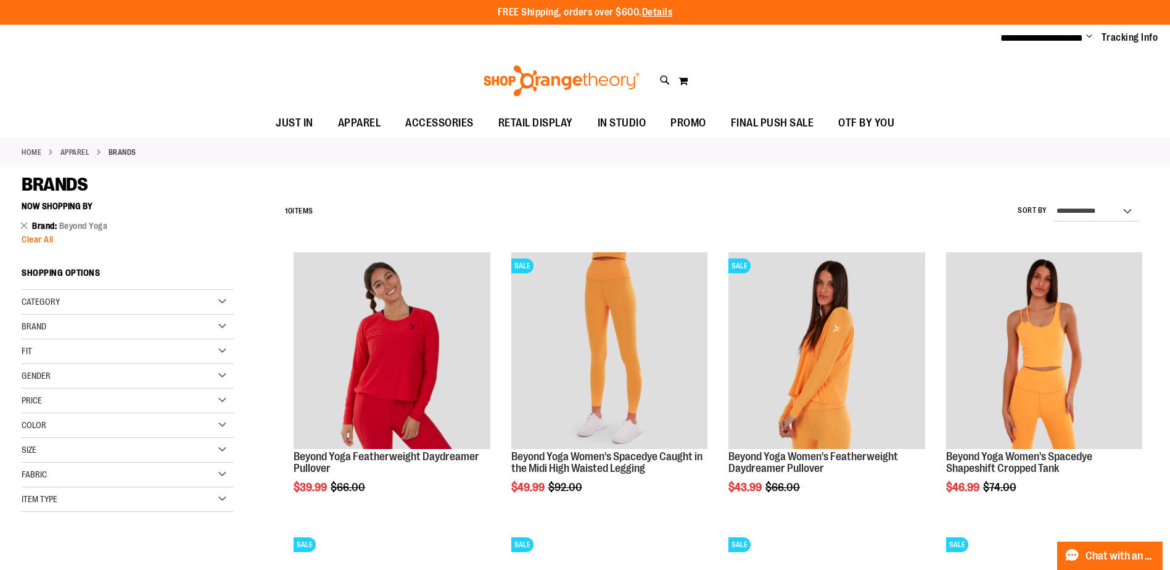
click at [44, 242] on span "Clear All" at bounding box center [38, 239] width 32 height 10
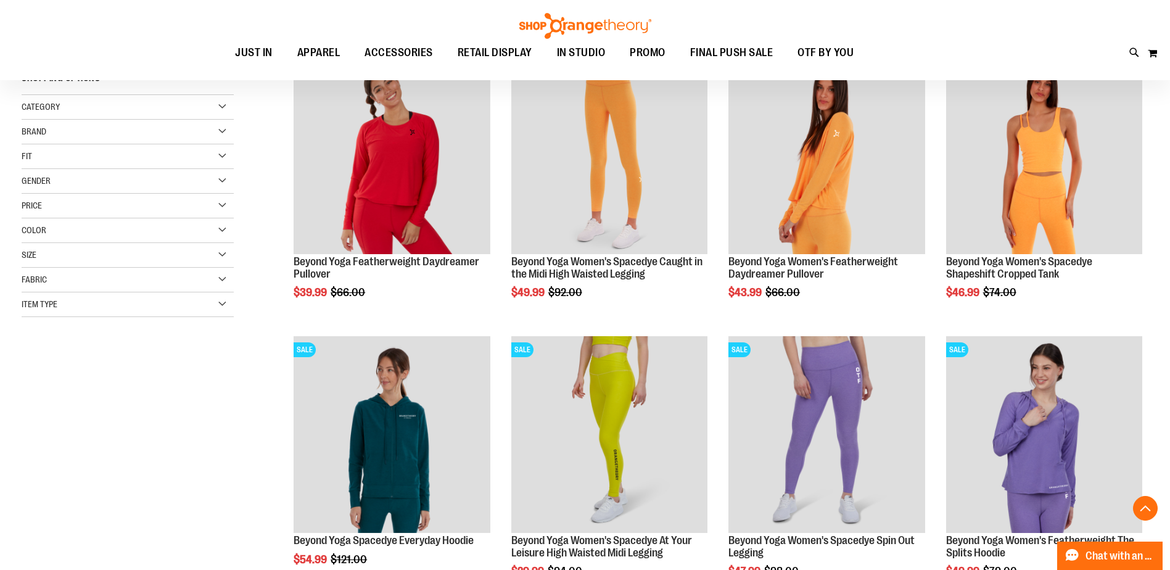
scroll to position [195, 0]
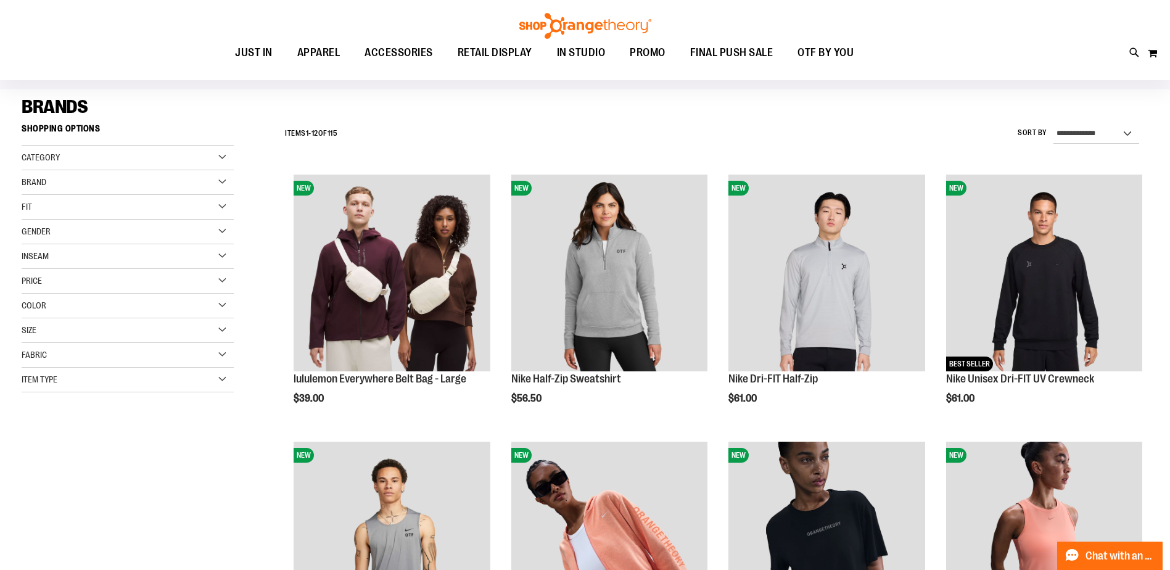
scroll to position [72, 0]
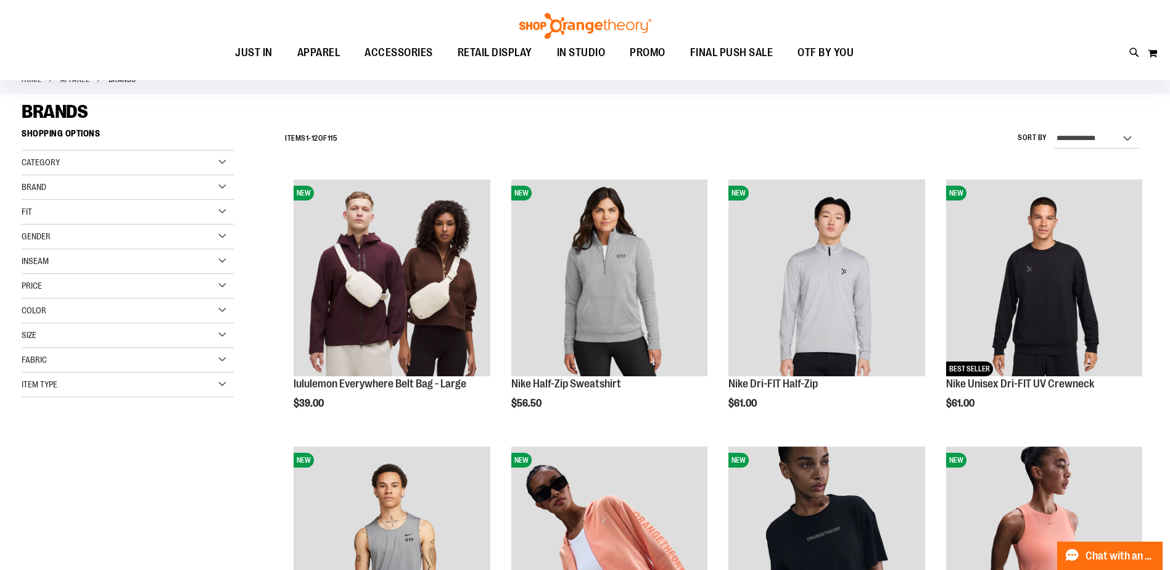
click at [38, 180] on div "Brand" at bounding box center [128, 187] width 212 height 25
click at [42, 275] on link "Vuori" at bounding box center [121, 277] width 204 height 13
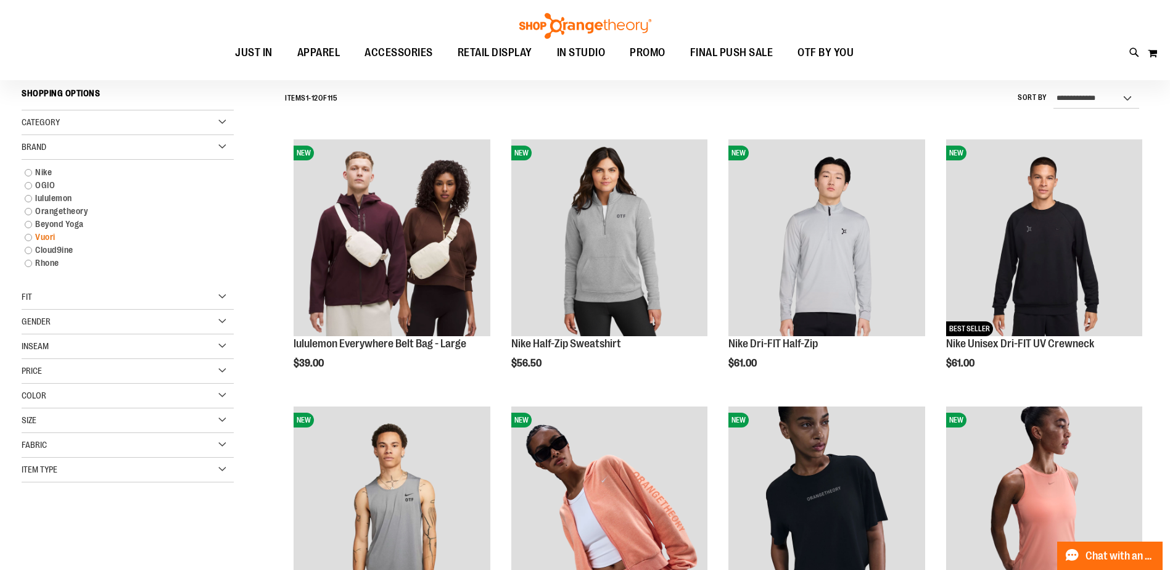
scroll to position [115, 0]
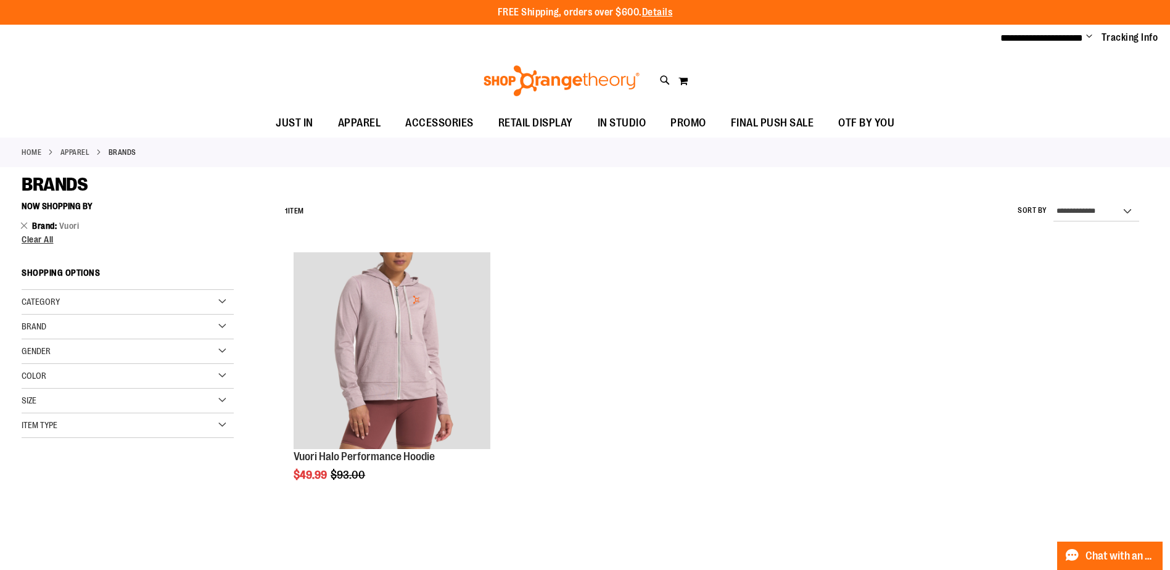
click at [581, 56] on div "Toggle Nav Search Popular Suggestions Advanced Search" at bounding box center [585, 80] width 1170 height 57
click at [582, 85] on img at bounding box center [562, 80] width 160 height 31
